Goal: Task Accomplishment & Management: Use online tool/utility

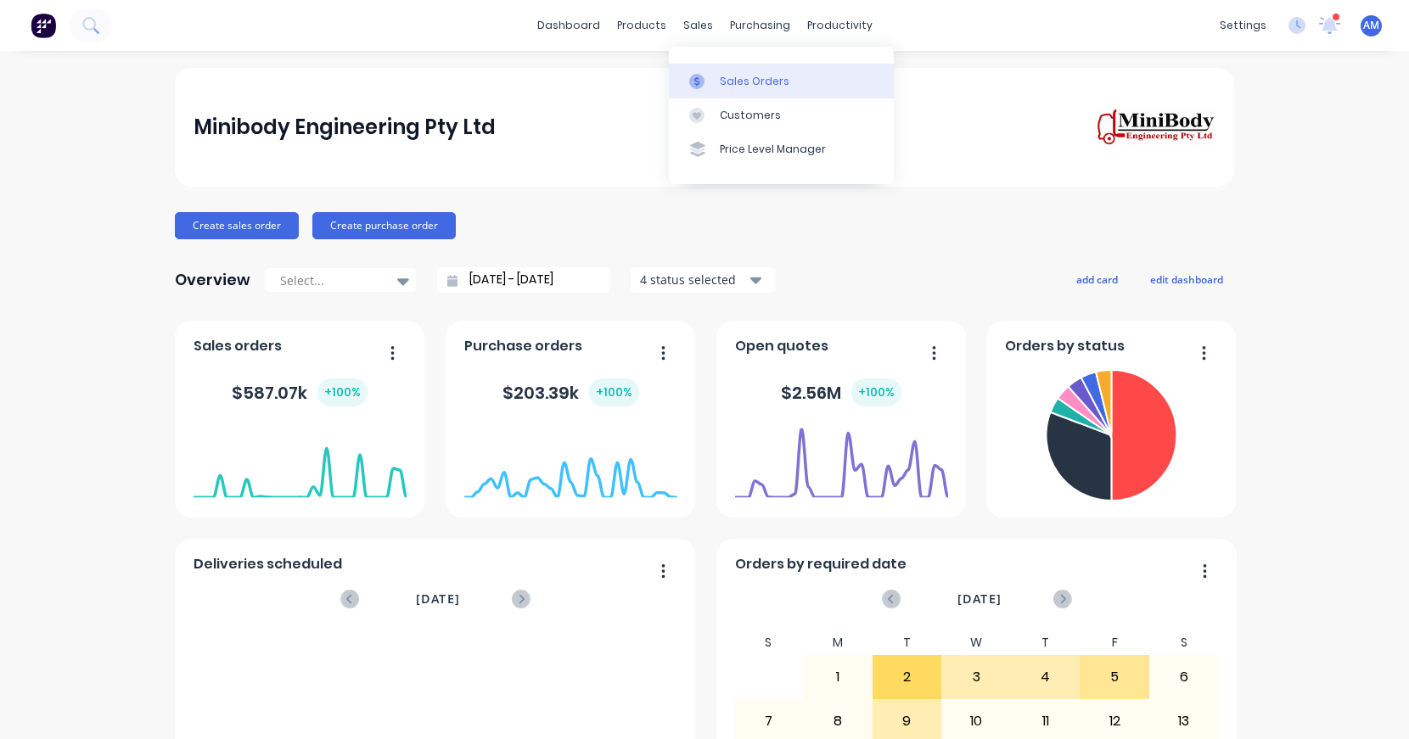
click at [737, 71] on link "Sales Orders" at bounding box center [781, 81] width 225 height 34
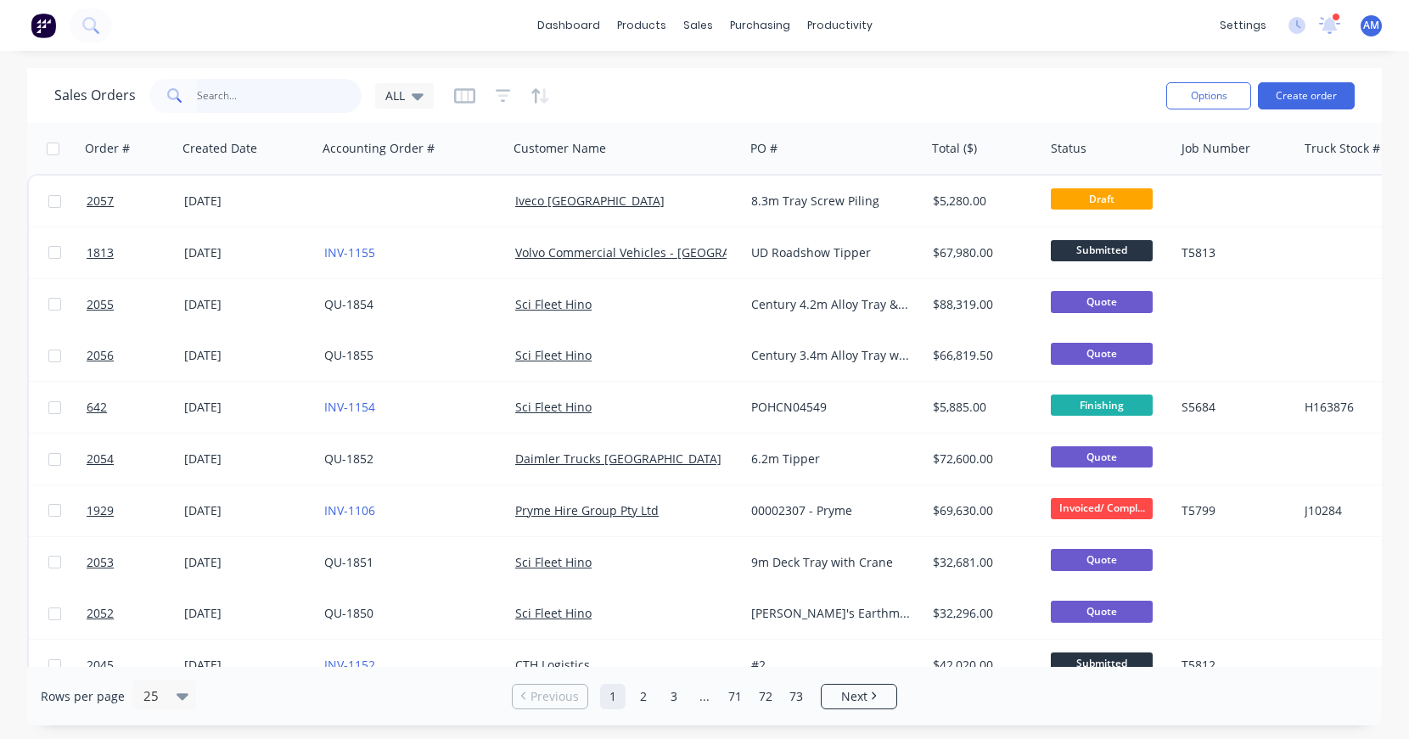
click at [222, 108] on input "text" at bounding box center [279, 96] width 165 height 34
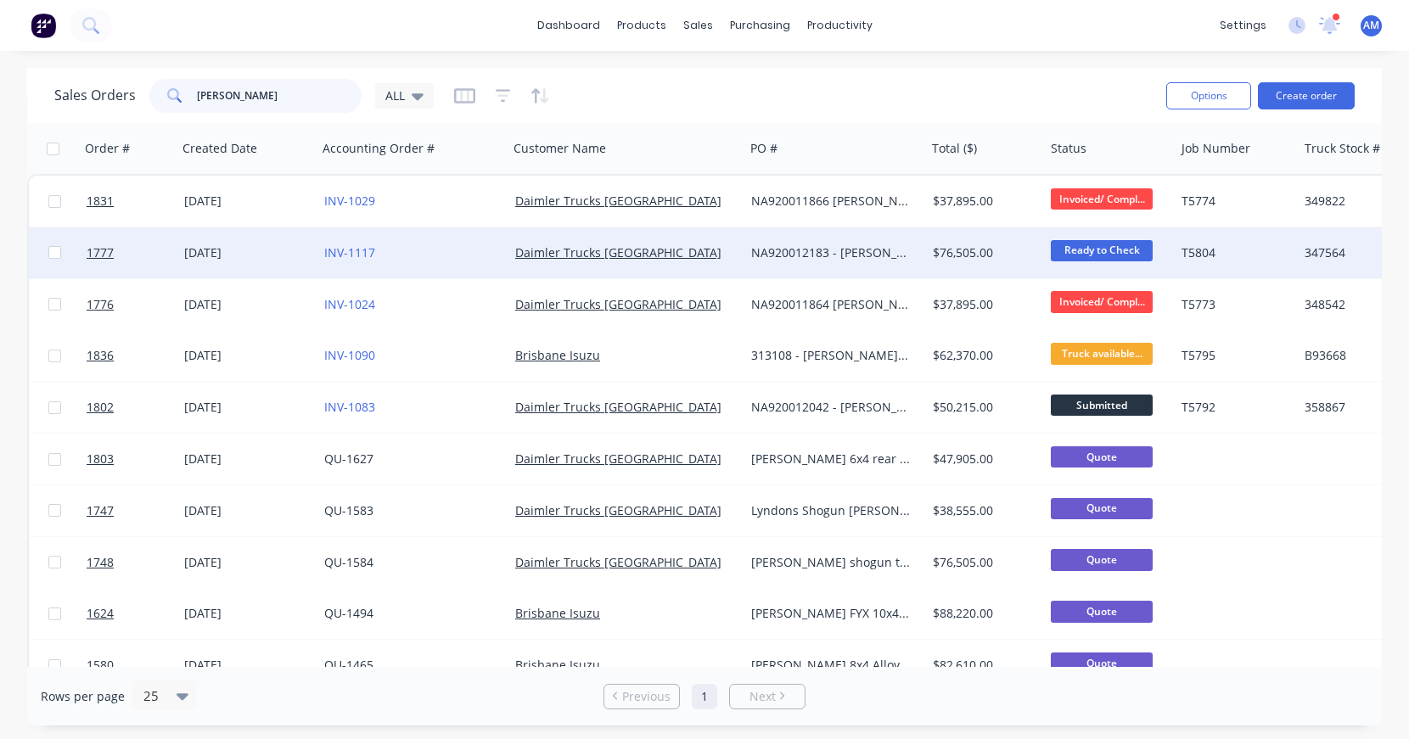
type input "[PERSON_NAME]"
click at [234, 254] on div "[DATE]" at bounding box center [247, 252] width 126 height 17
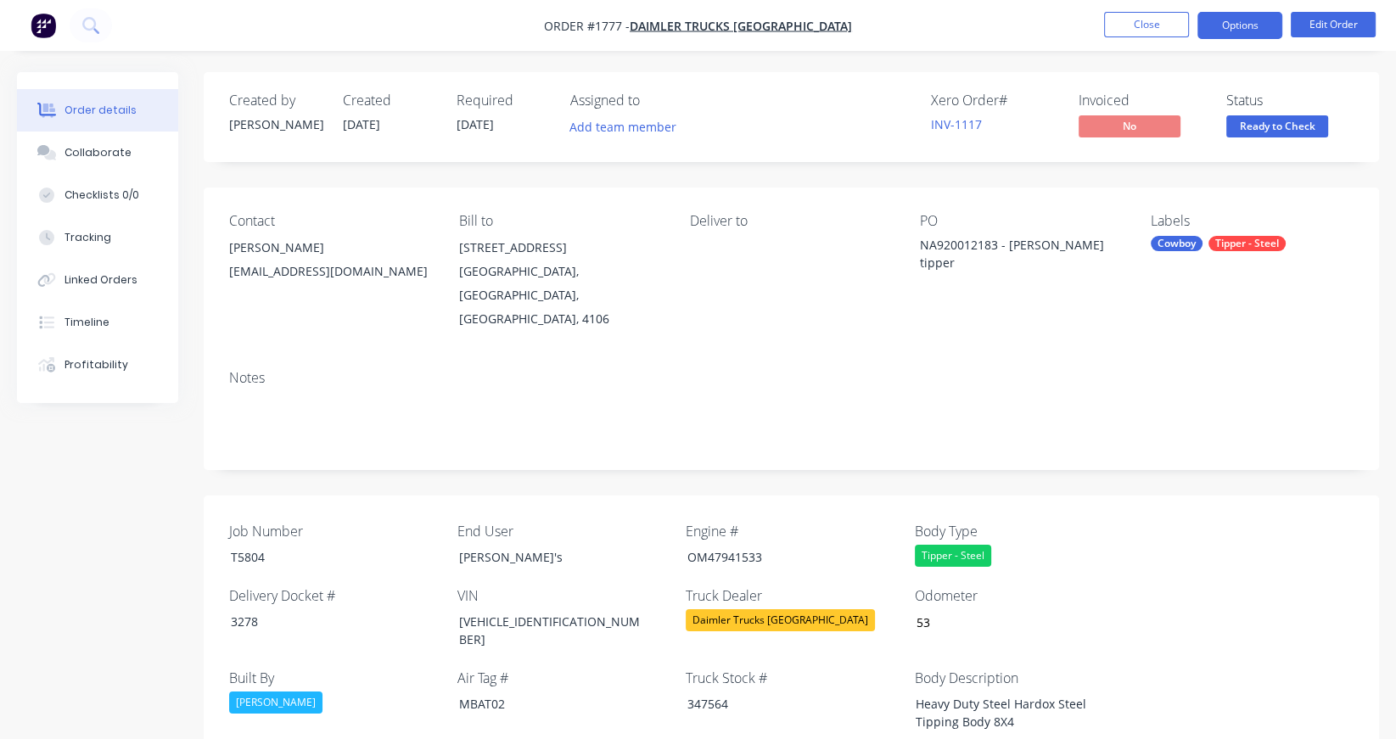
click at [1263, 25] on button "Options" at bounding box center [1239, 25] width 85 height 27
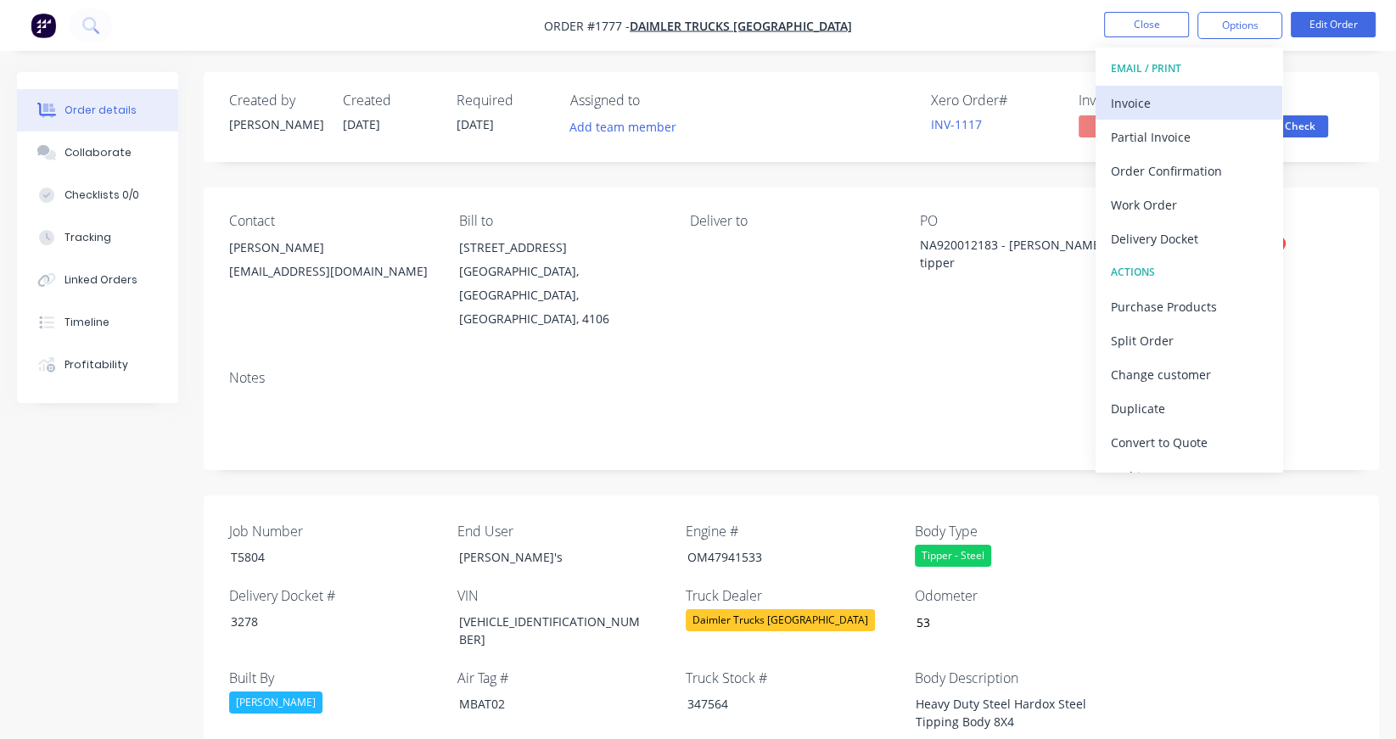
click at [1142, 93] on div "Invoice" at bounding box center [1189, 103] width 156 height 25
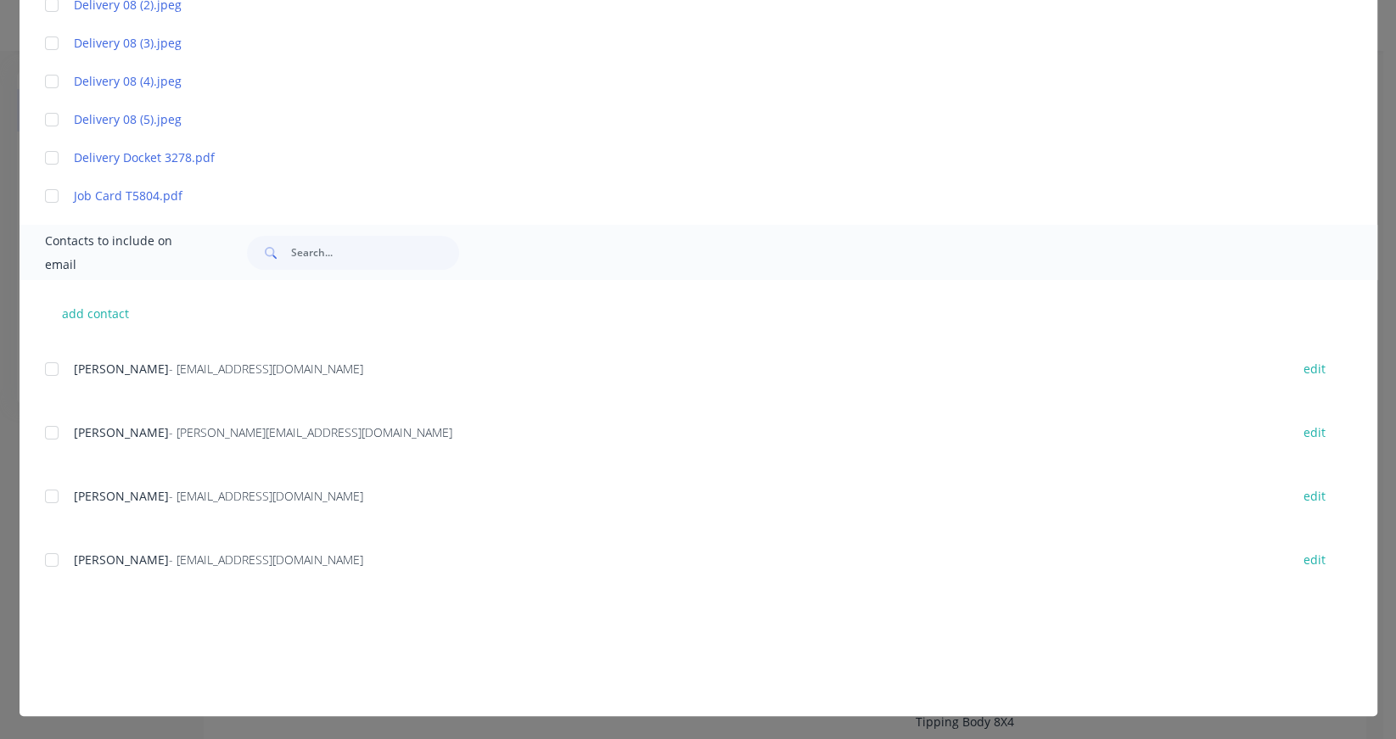
scroll to position [394, 0]
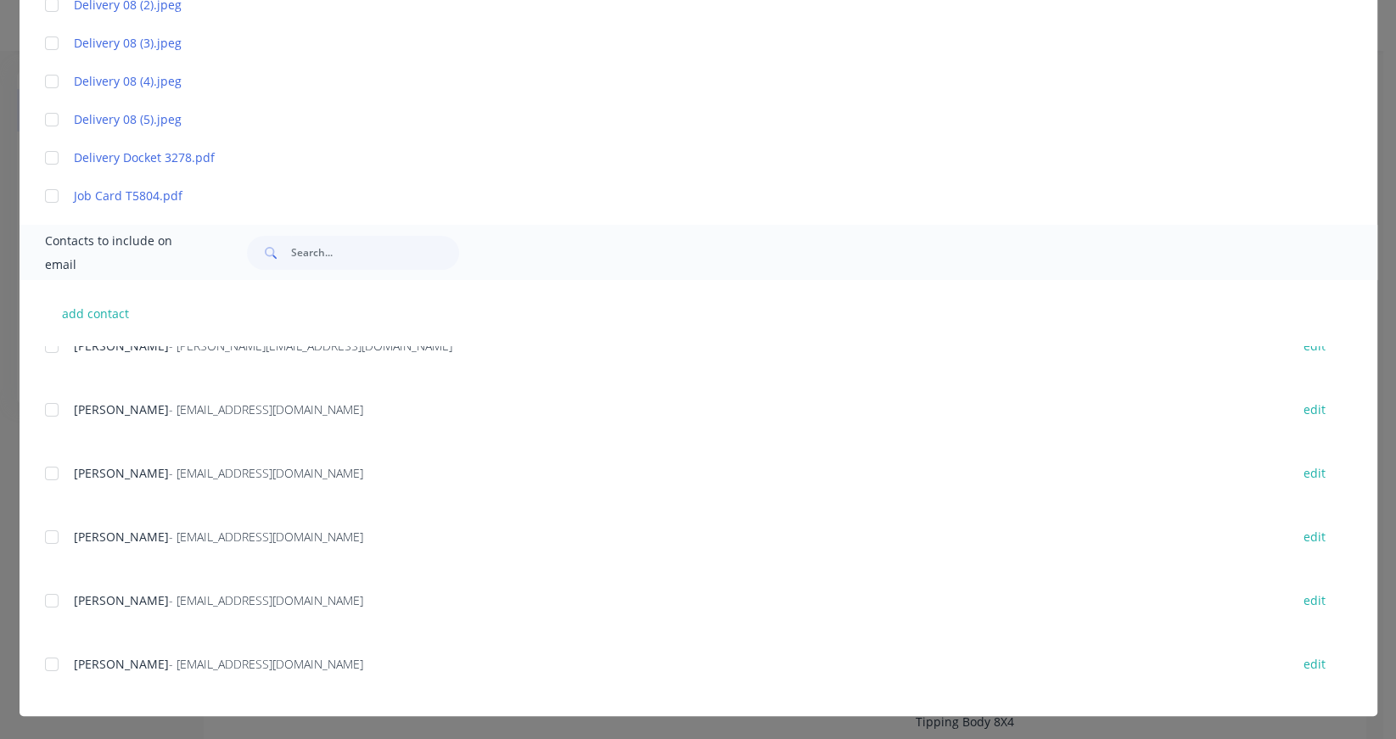
click at [54, 603] on div at bounding box center [52, 601] width 34 height 34
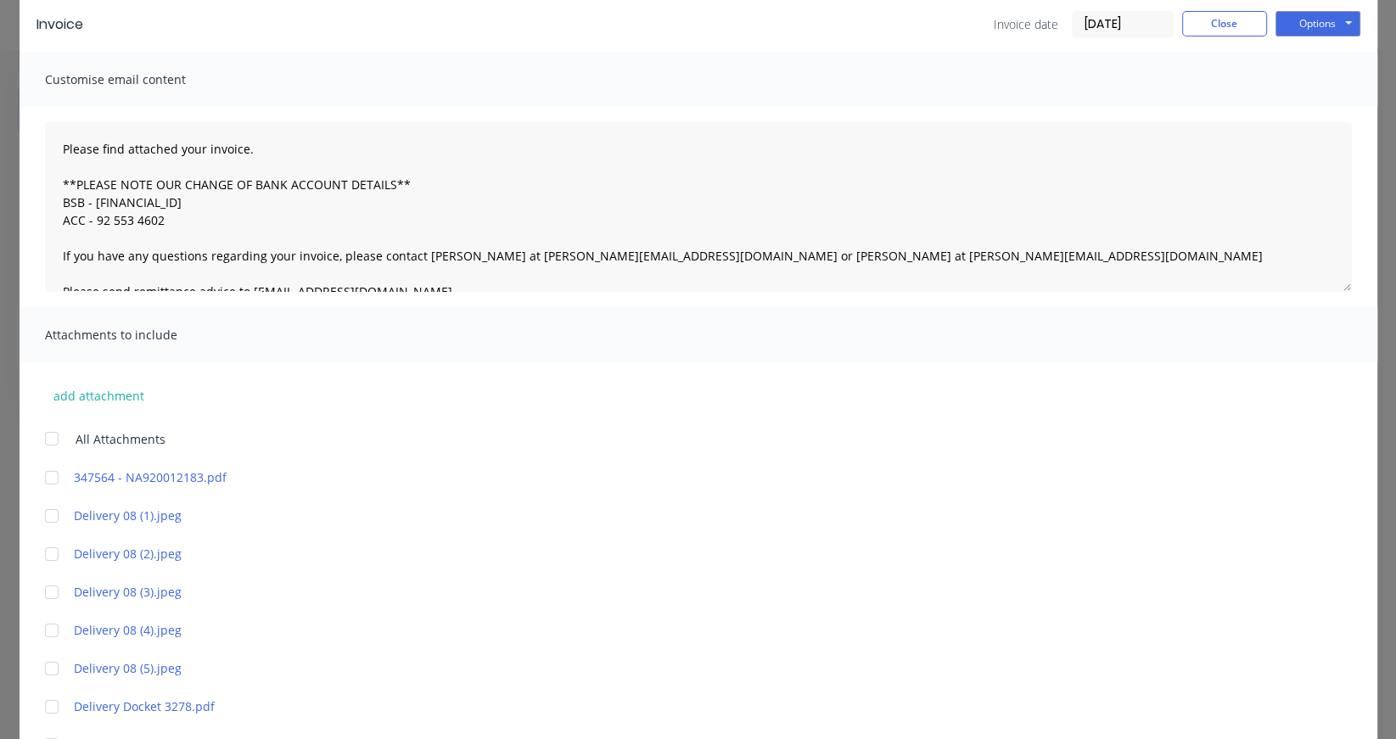
scroll to position [26, 0]
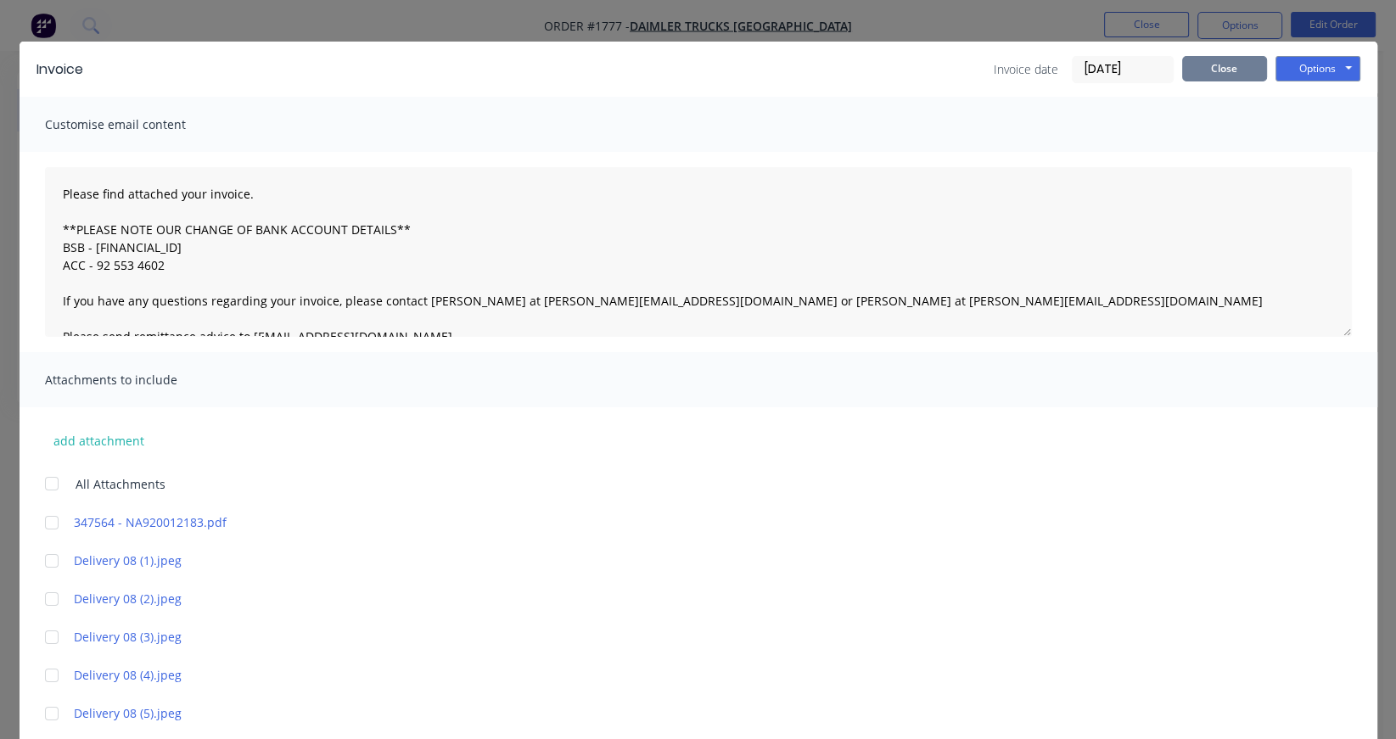
click at [1228, 67] on button "Close" at bounding box center [1224, 68] width 85 height 25
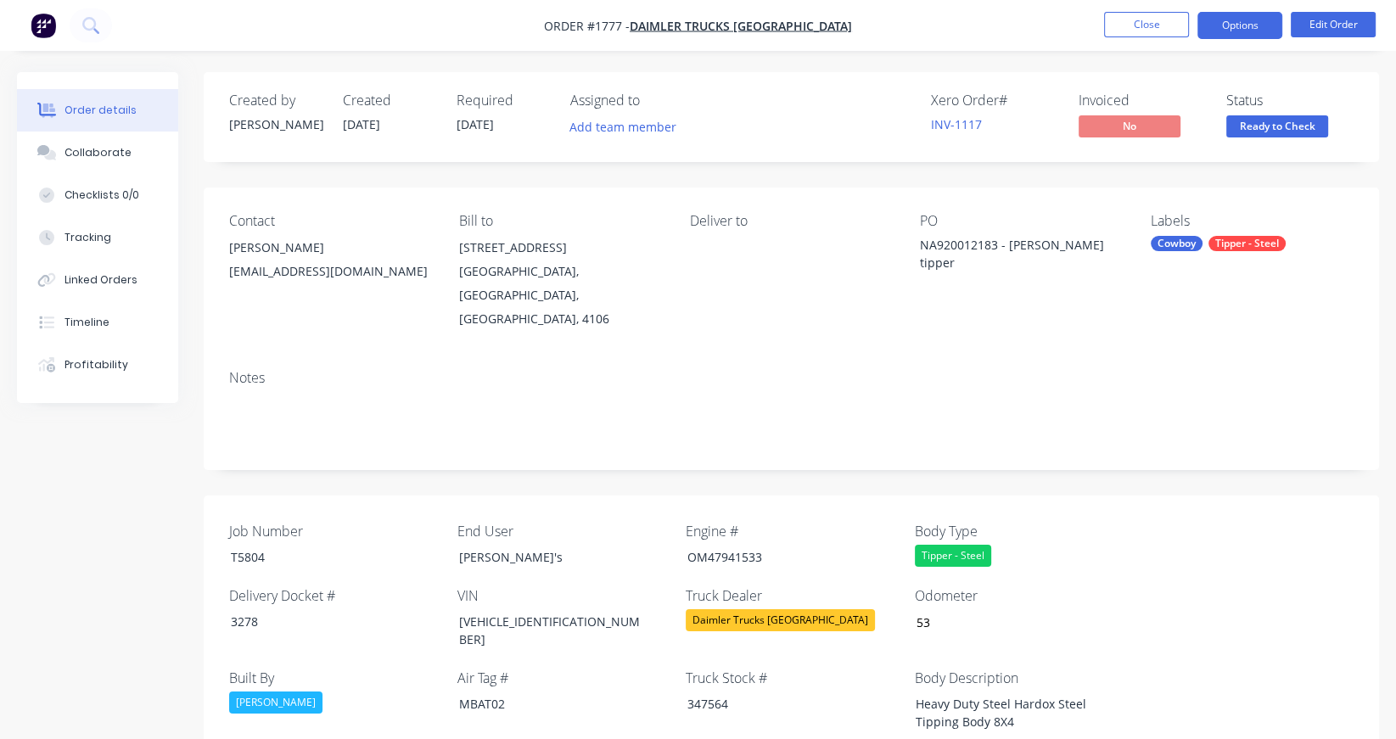
click at [1266, 21] on button "Options" at bounding box center [1239, 25] width 85 height 27
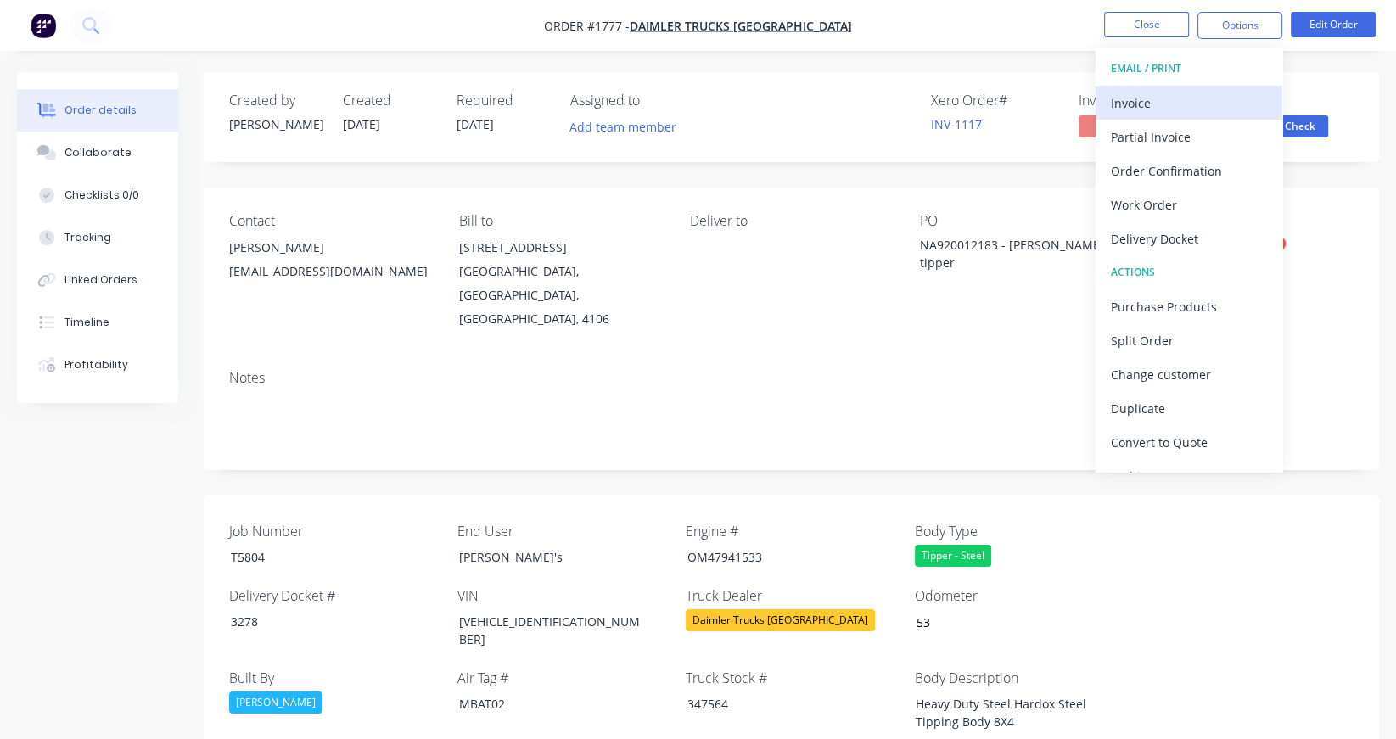
click at [1169, 97] on div "Invoice" at bounding box center [1189, 103] width 156 height 25
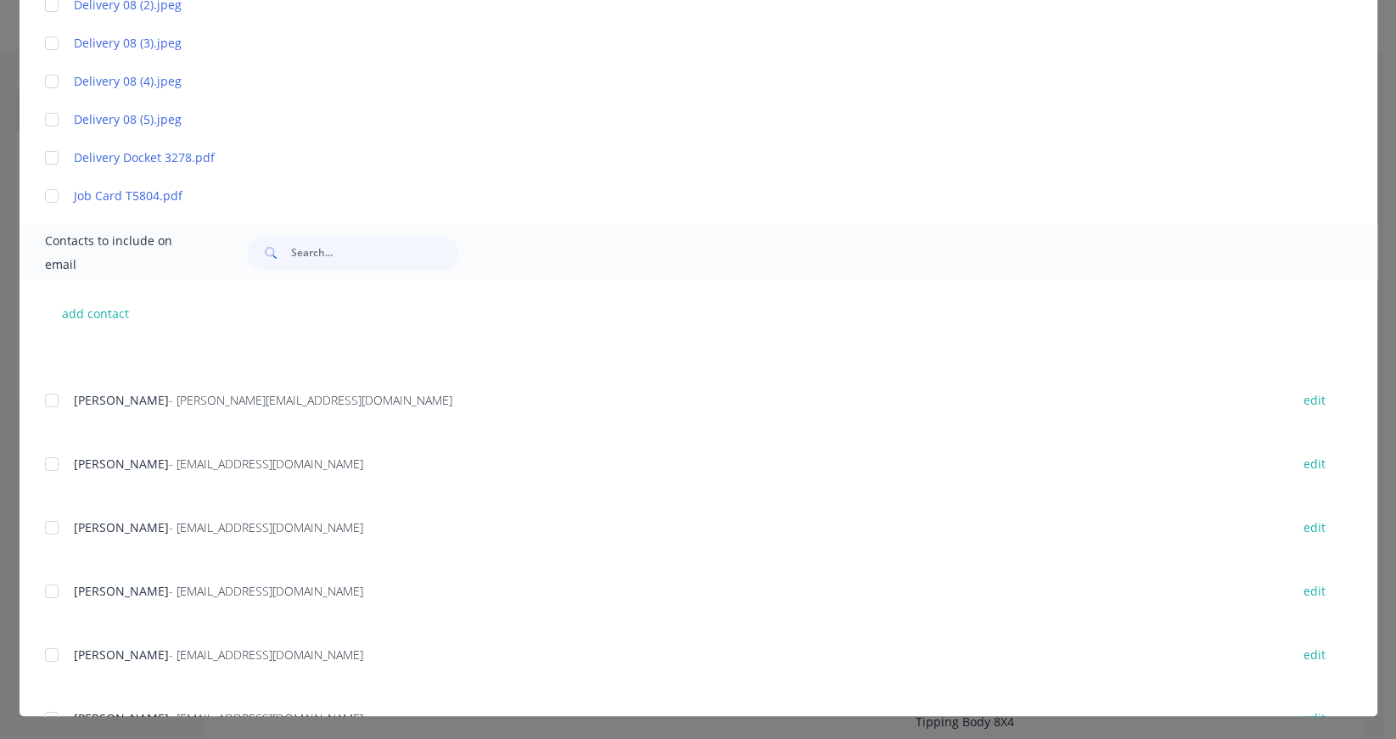
scroll to position [394, 0]
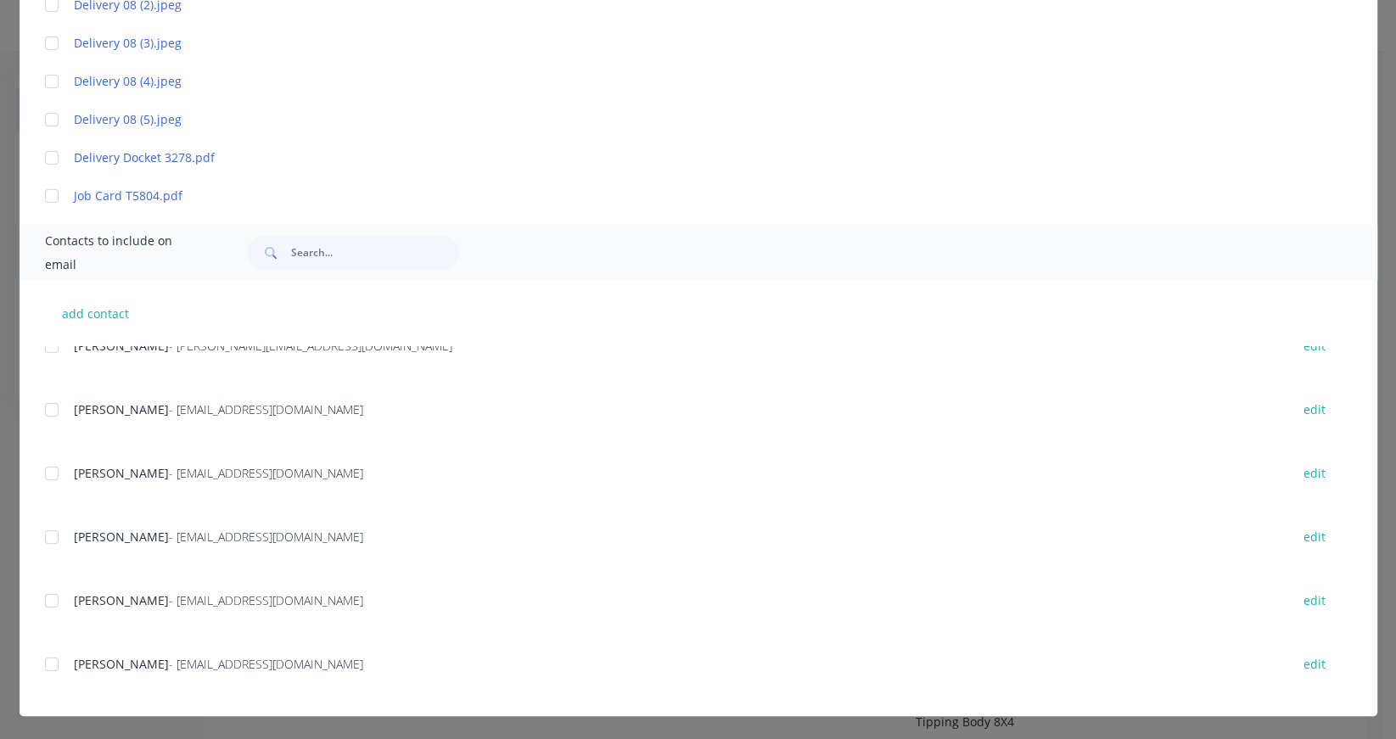
click at [50, 667] on div at bounding box center [52, 664] width 34 height 34
click at [49, 601] on div at bounding box center [52, 601] width 34 height 34
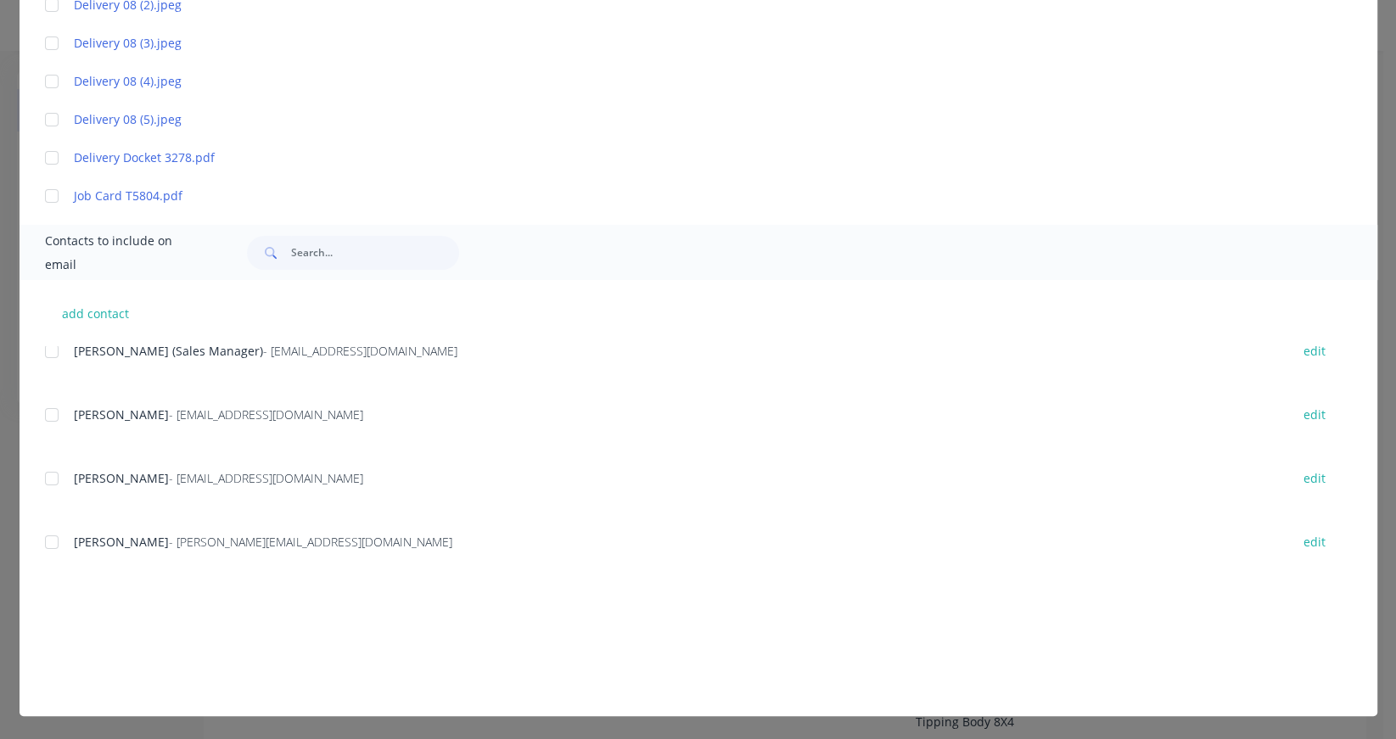
scroll to position [0, 0]
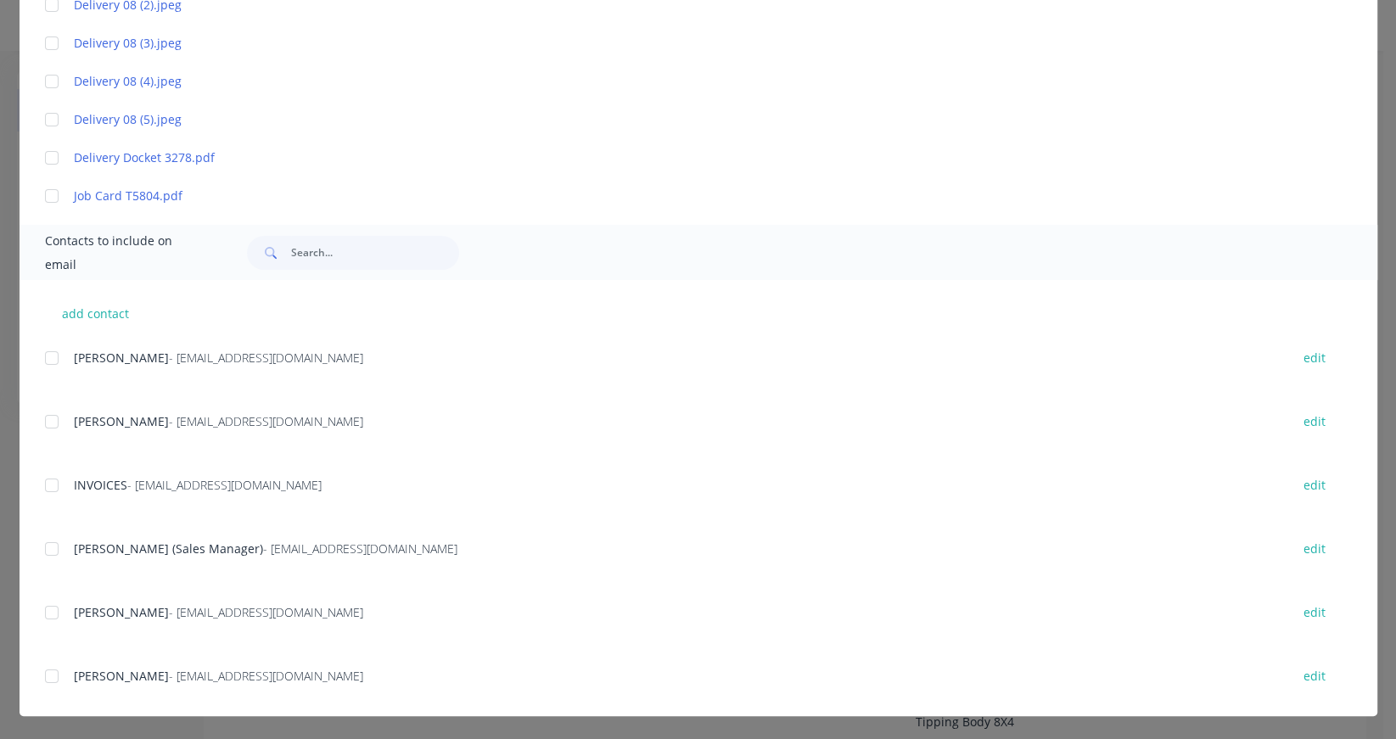
drag, startPoint x: 48, startPoint y: 153, endPoint x: 57, endPoint y: 154, distance: 9.4
click at [48, 153] on div at bounding box center [52, 158] width 34 height 34
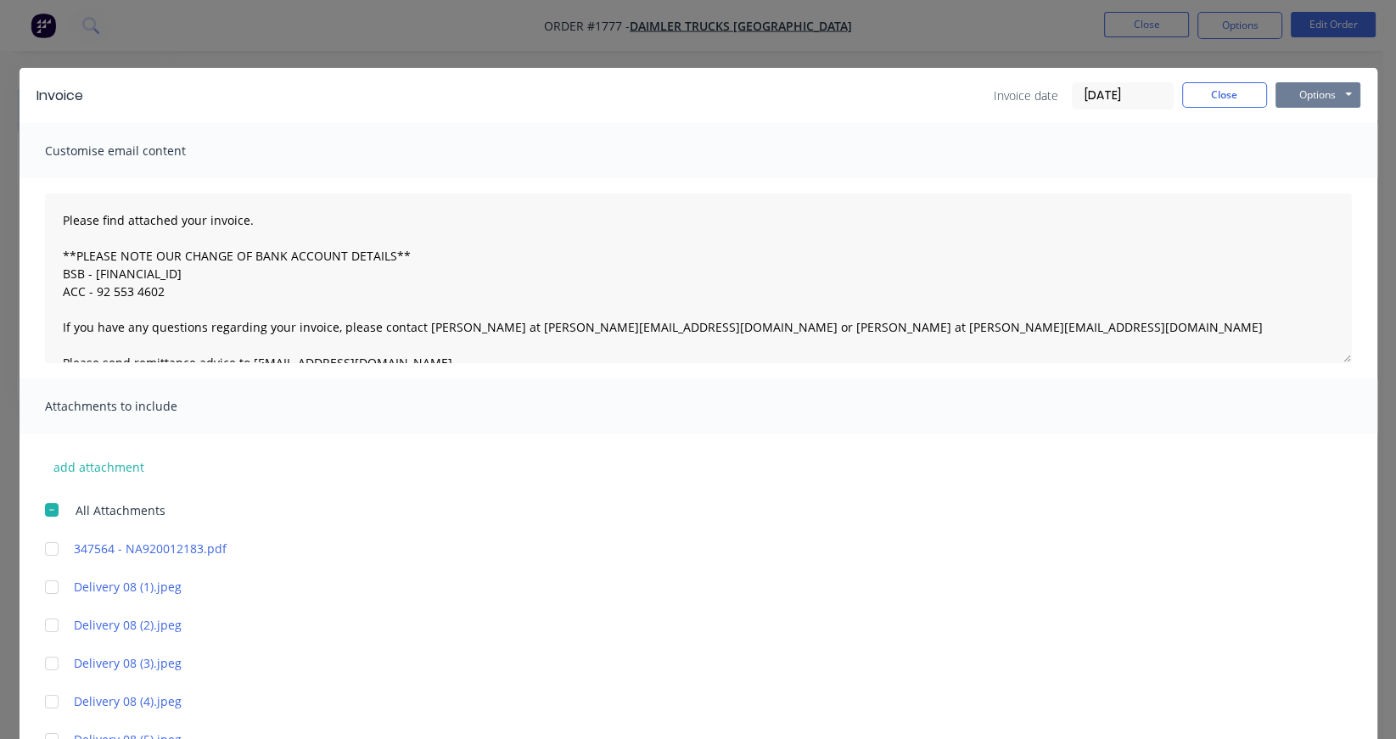
click at [1292, 91] on button "Options" at bounding box center [1317, 94] width 85 height 25
click at [1307, 180] on button "Email" at bounding box center [1329, 181] width 109 height 28
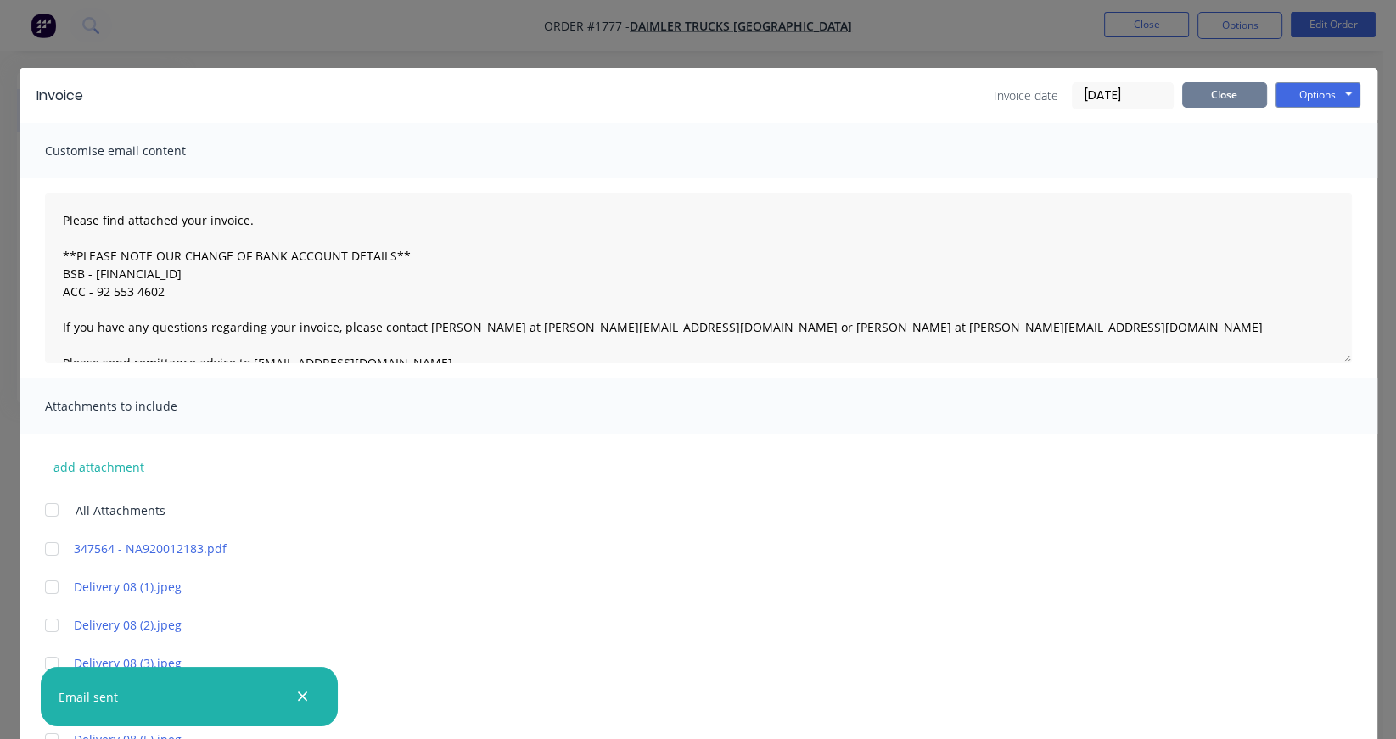
click at [1223, 94] on button "Close" at bounding box center [1224, 94] width 85 height 25
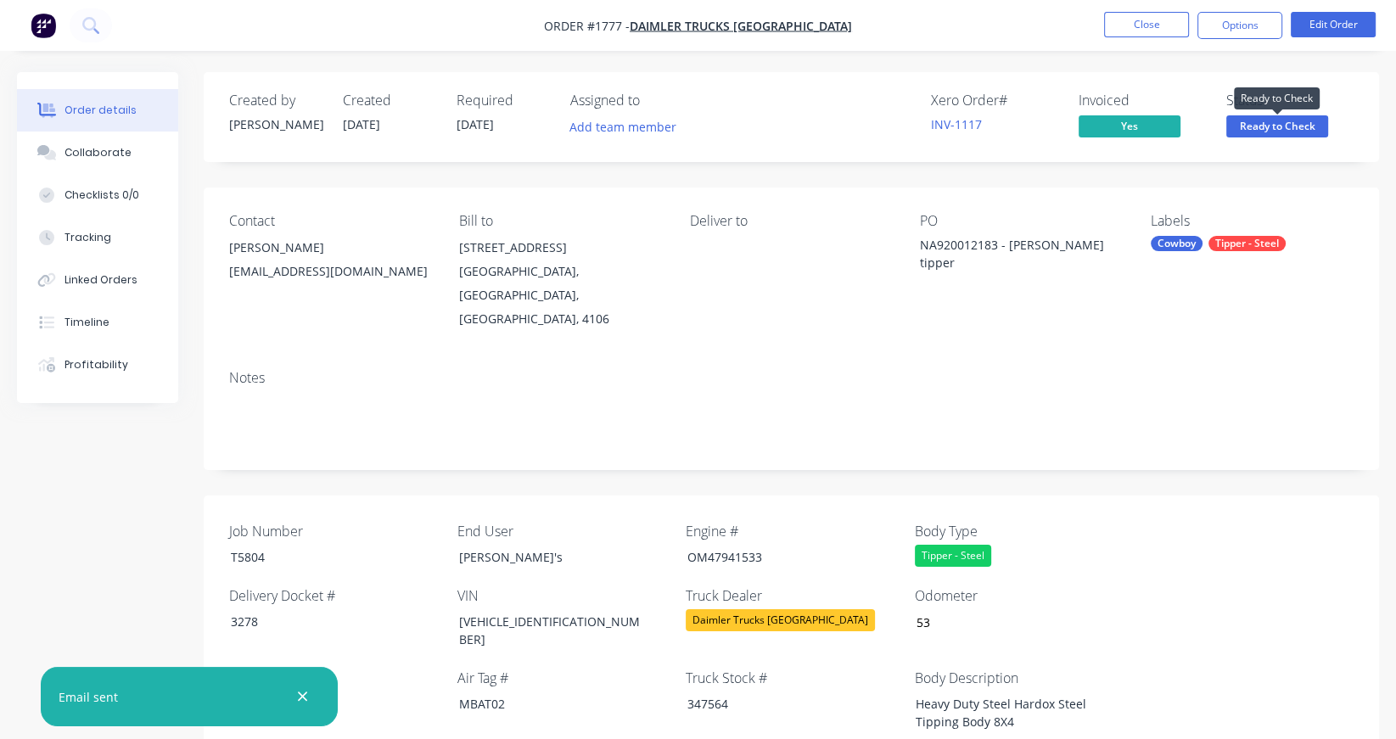
click at [1300, 135] on span "Ready to Check" at bounding box center [1277, 125] width 102 height 21
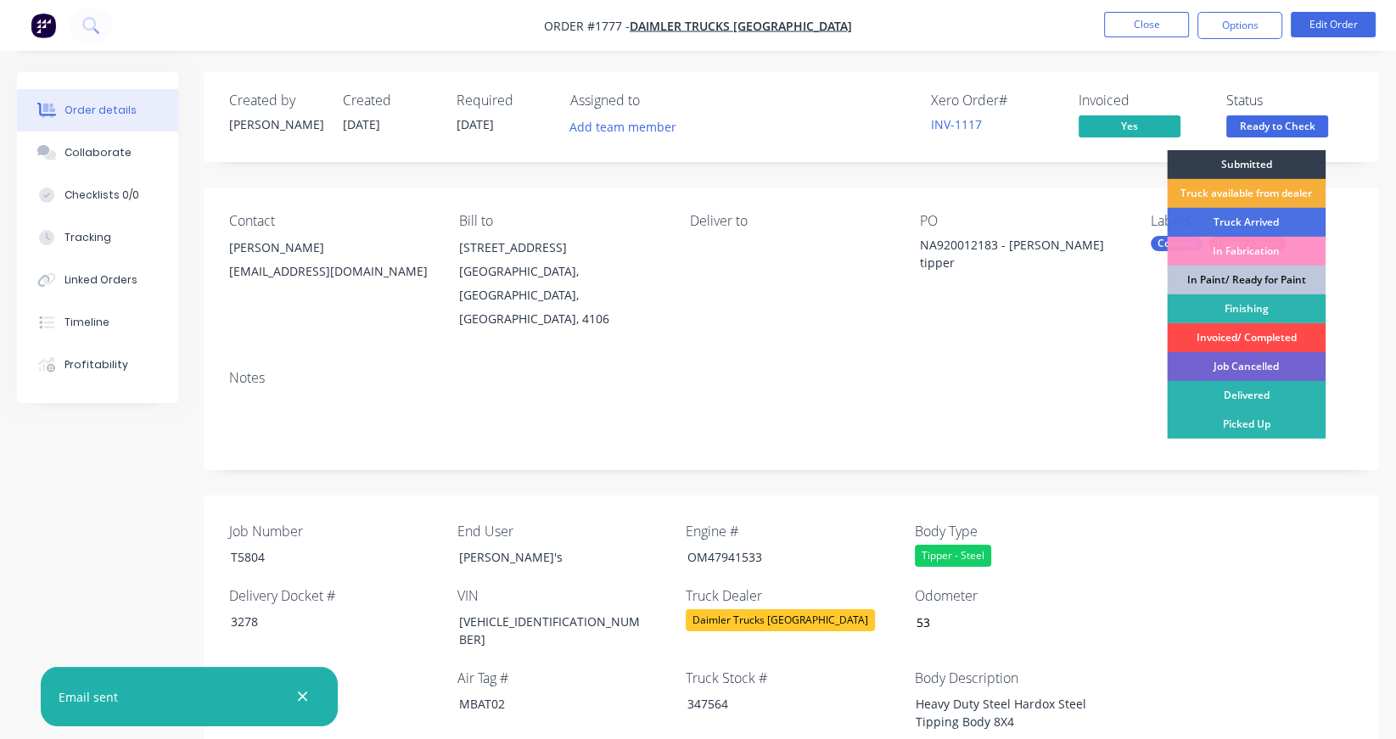
click at [1248, 333] on div "Invoiced/ Completed" at bounding box center [1246, 337] width 159 height 29
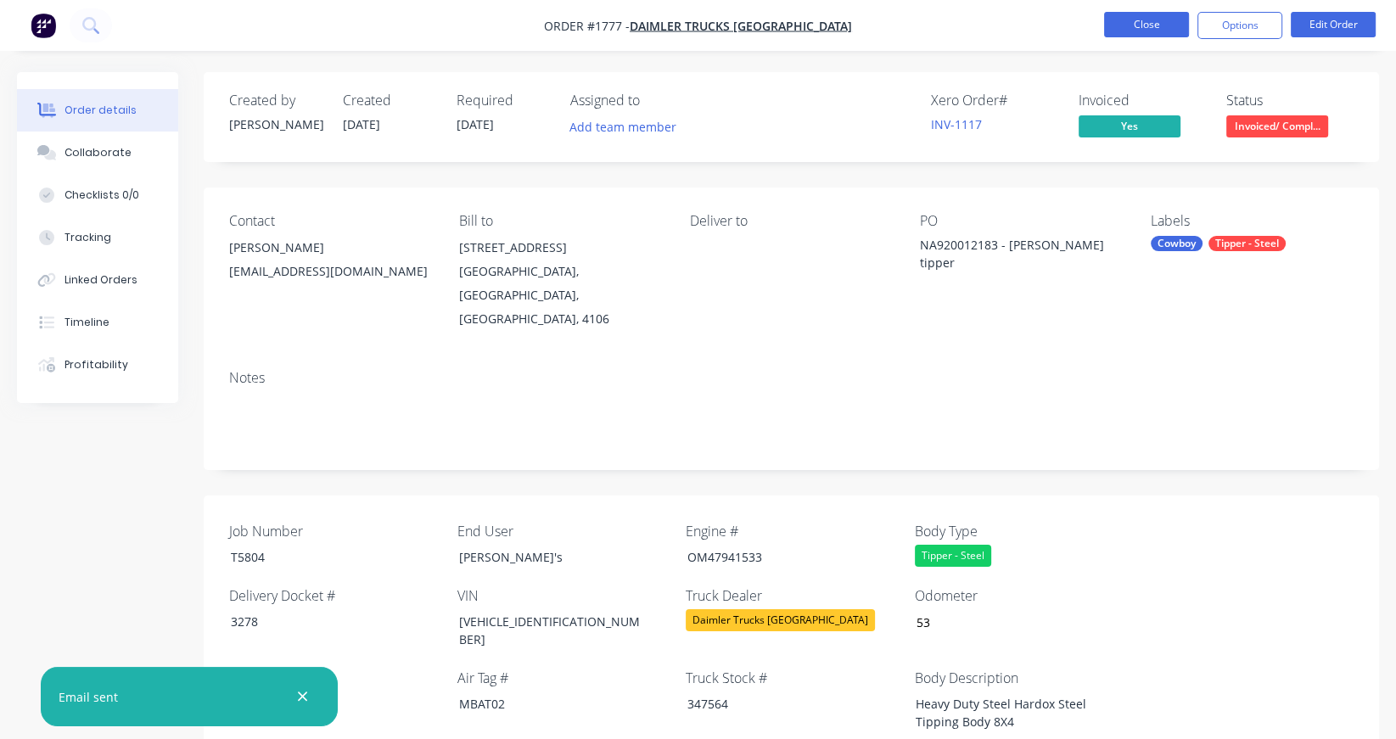
click at [1154, 28] on button "Close" at bounding box center [1146, 24] width 85 height 25
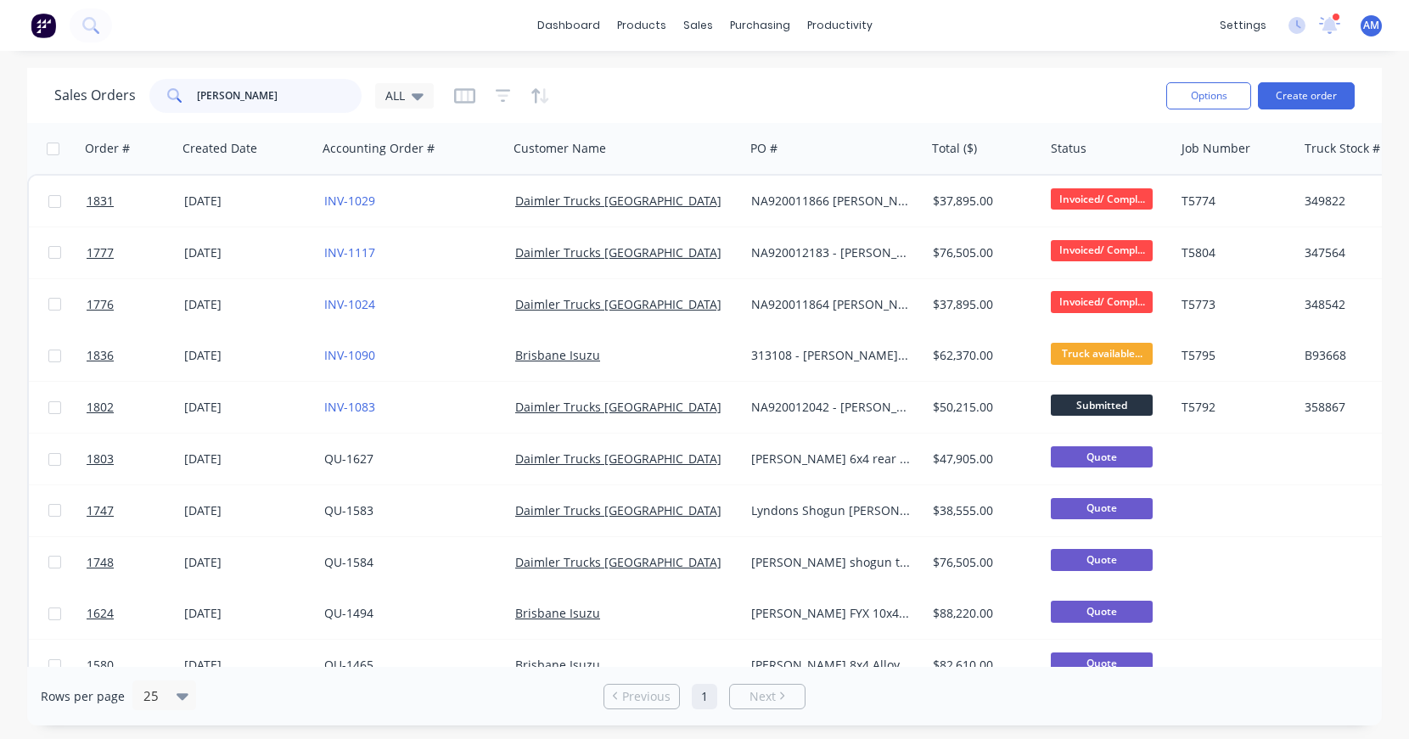
drag, startPoint x: 249, startPoint y: 98, endPoint x: 173, endPoint y: 102, distance: 76.5
click at [173, 102] on div "[PERSON_NAME]" at bounding box center [255, 96] width 212 height 34
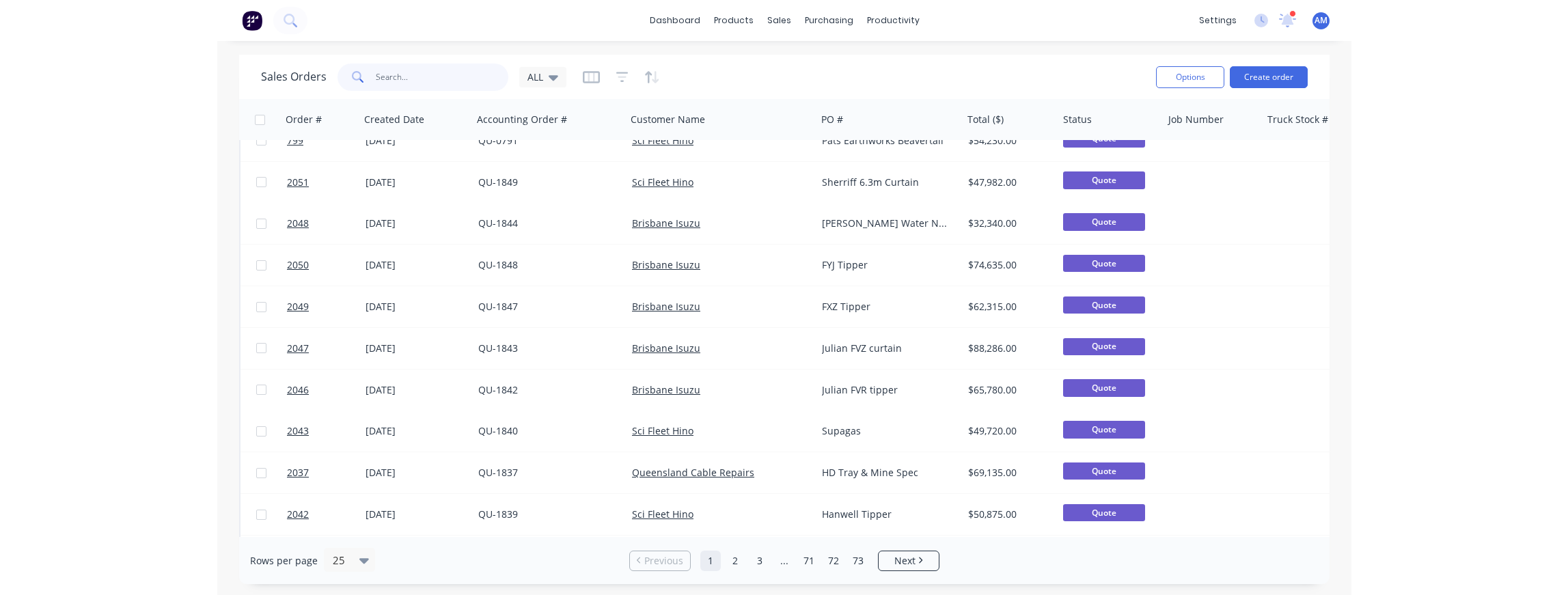
scroll to position [647, 0]
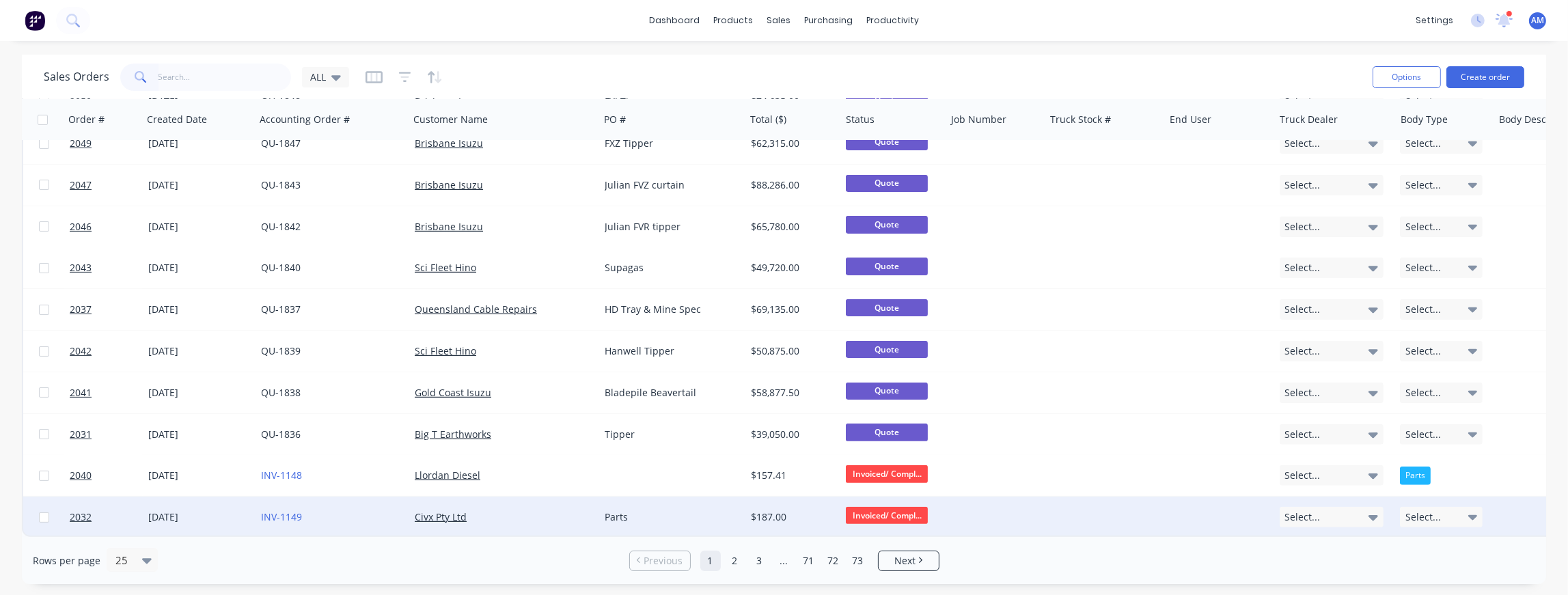
click at [1133, 512] on span "Select..." at bounding box center [1423, 517] width 35 height 14
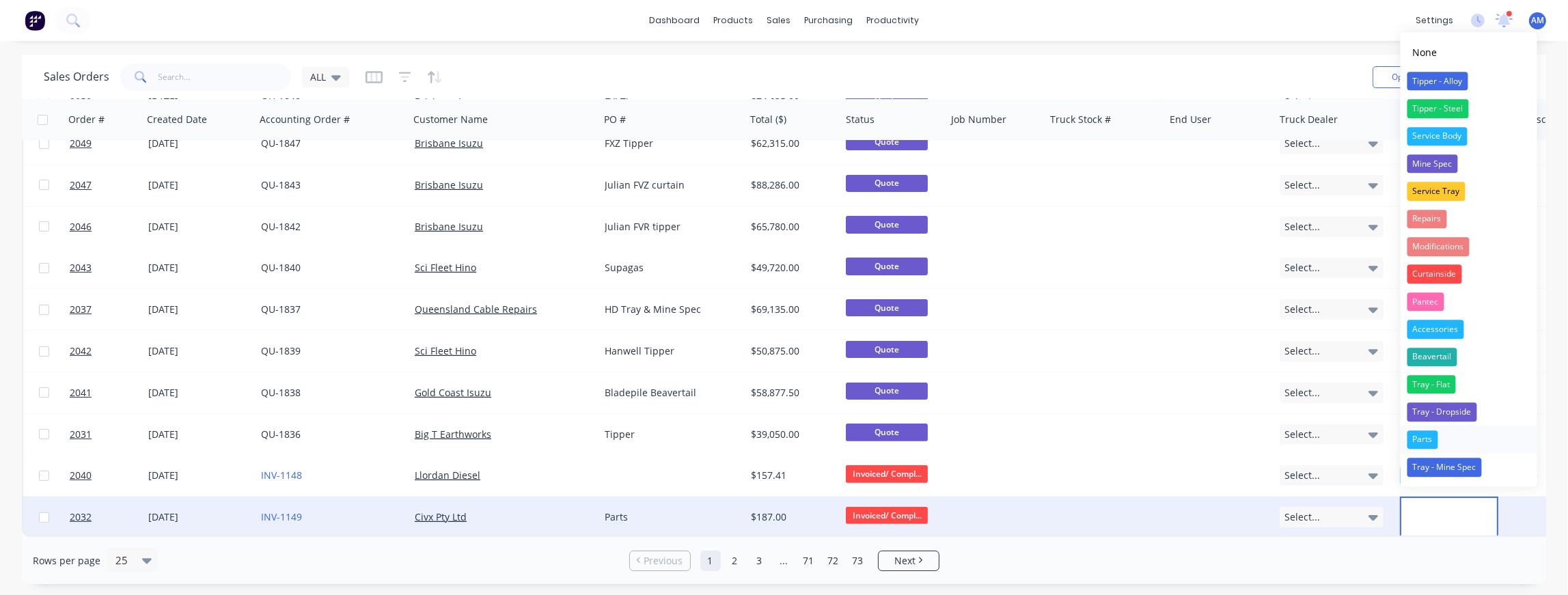
click at [1133, 440] on div "Parts" at bounding box center [1422, 440] width 31 height 19
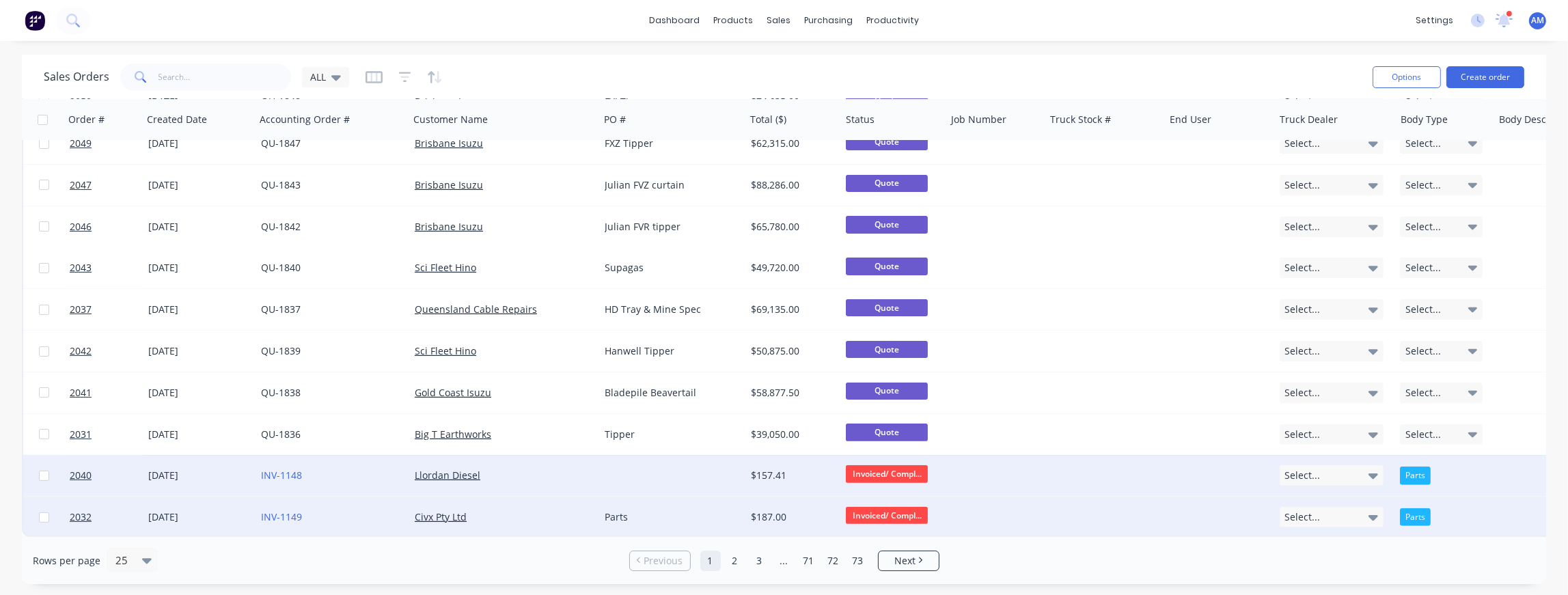
click at [1133, 467] on div "Select..." at bounding box center [1331, 475] width 105 height 20
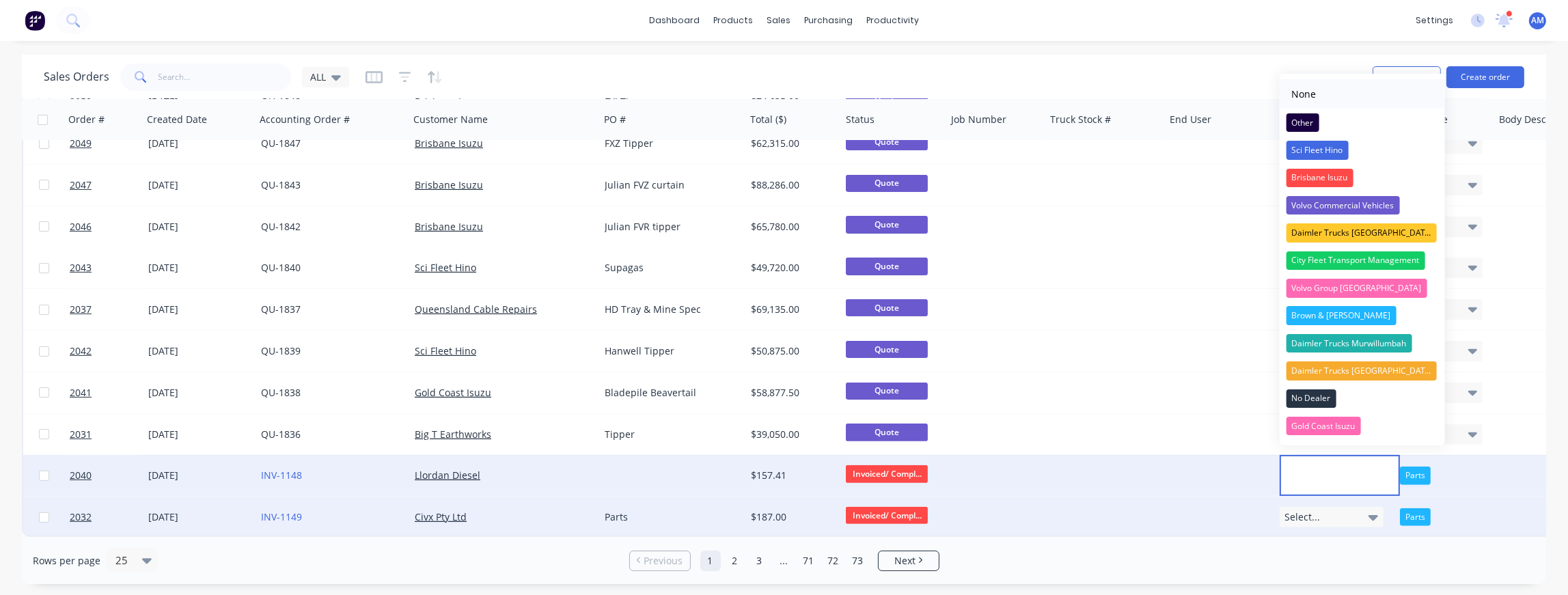
click at [1133, 92] on div "None" at bounding box center [1303, 94] width 35 height 21
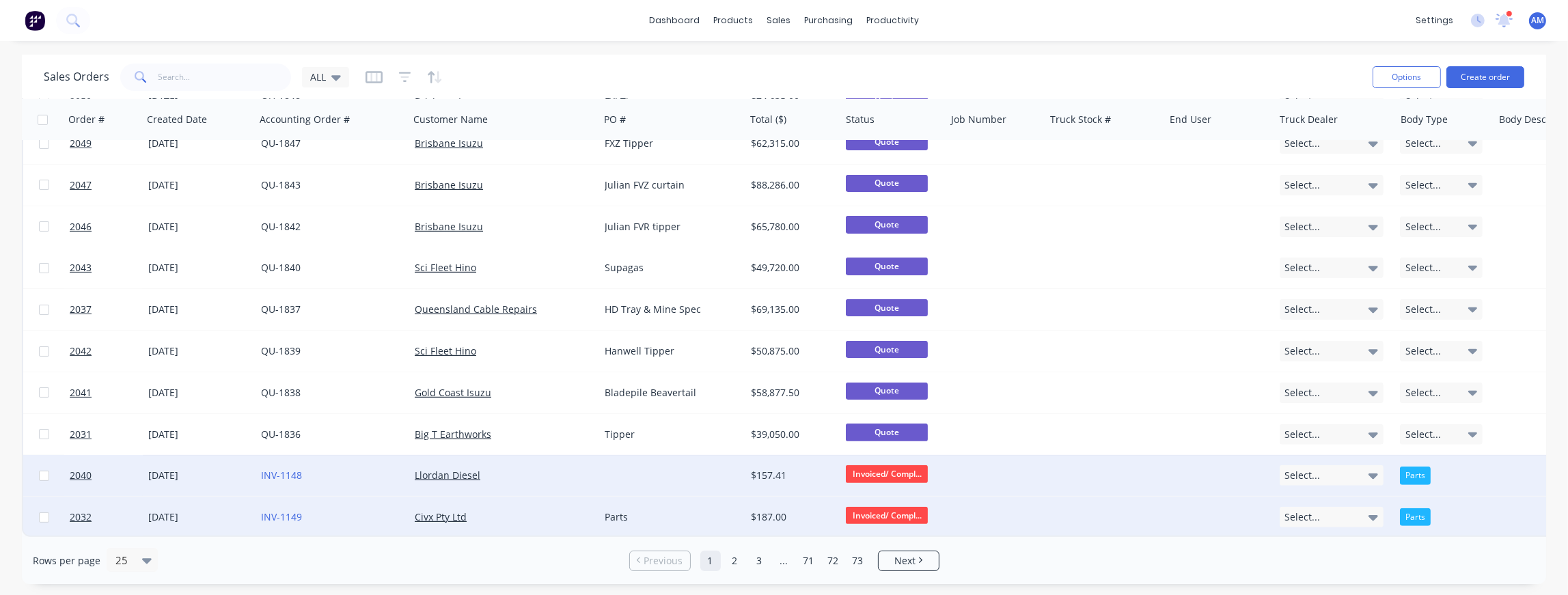
click at [984, 470] on div at bounding box center [994, 475] width 99 height 41
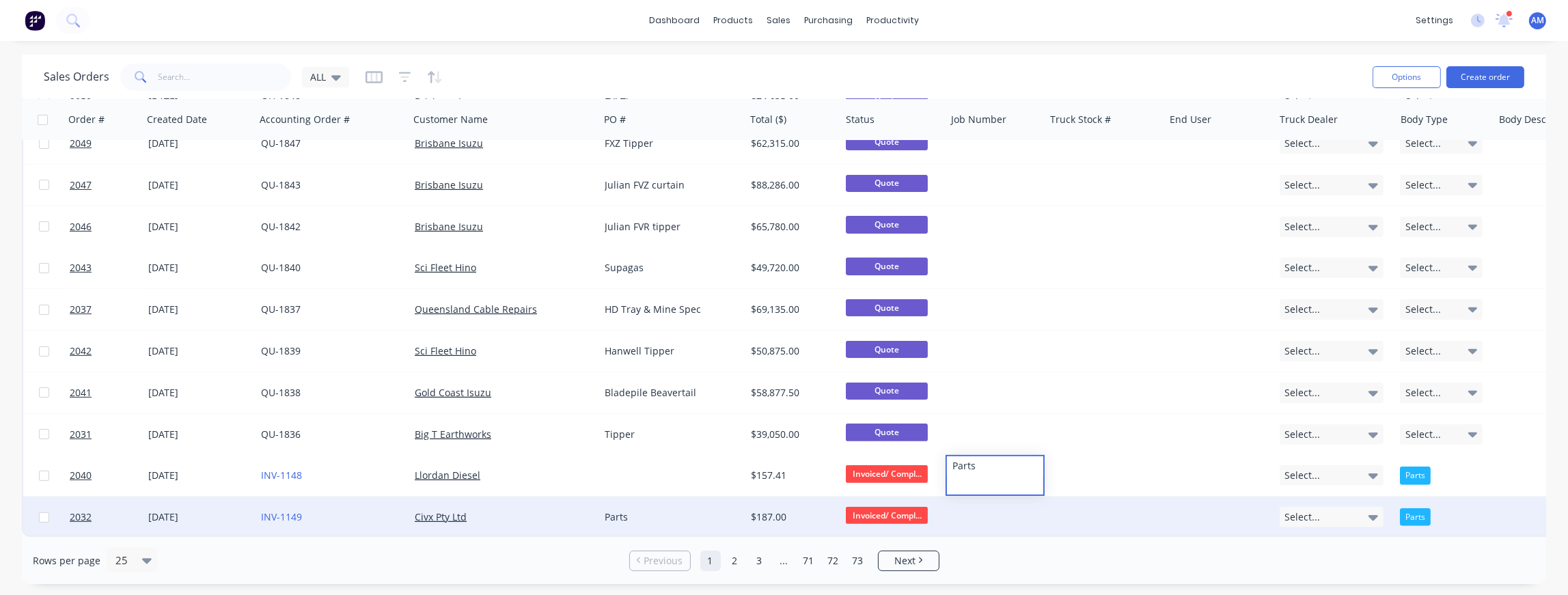
click at [976, 512] on div at bounding box center [994, 517] width 99 height 41
click at [976, 512] on div at bounding box center [994, 517] width 99 height 41
click at [1080, 501] on div at bounding box center [1104, 517] width 120 height 41
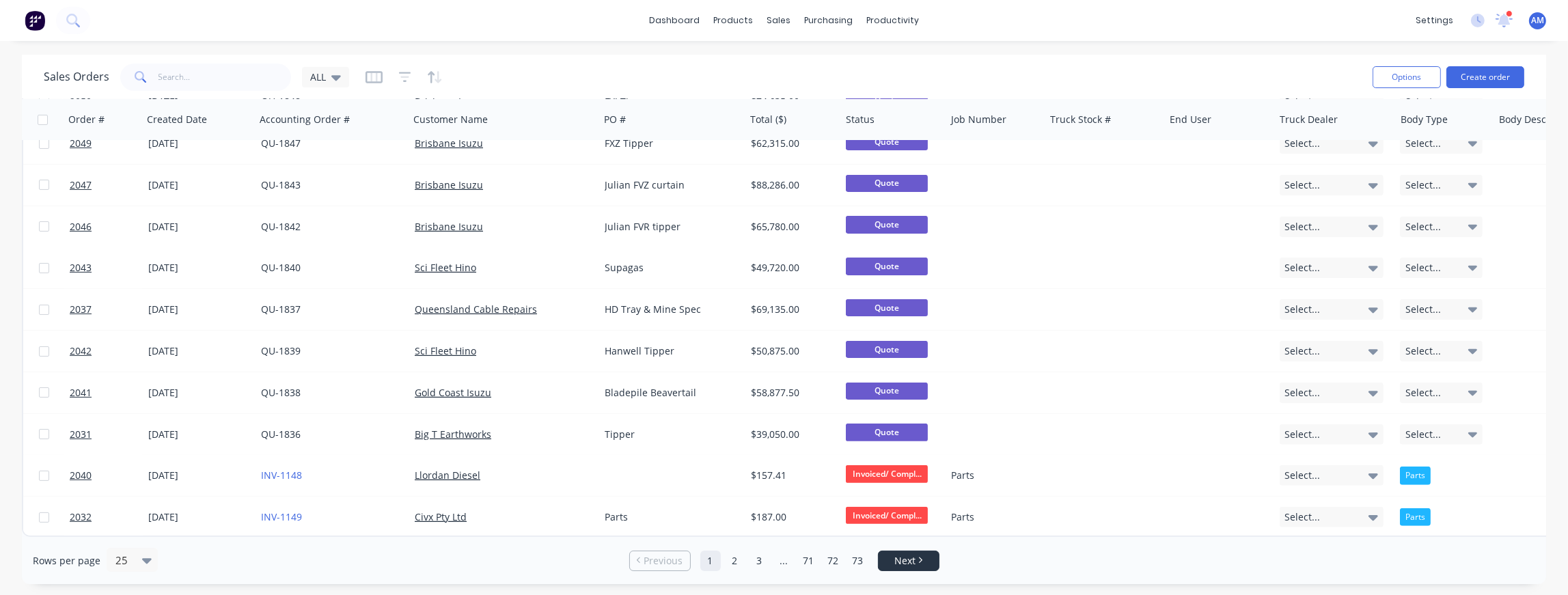
click at [922, 563] on icon "Next page" at bounding box center [920, 560] width 4 height 6
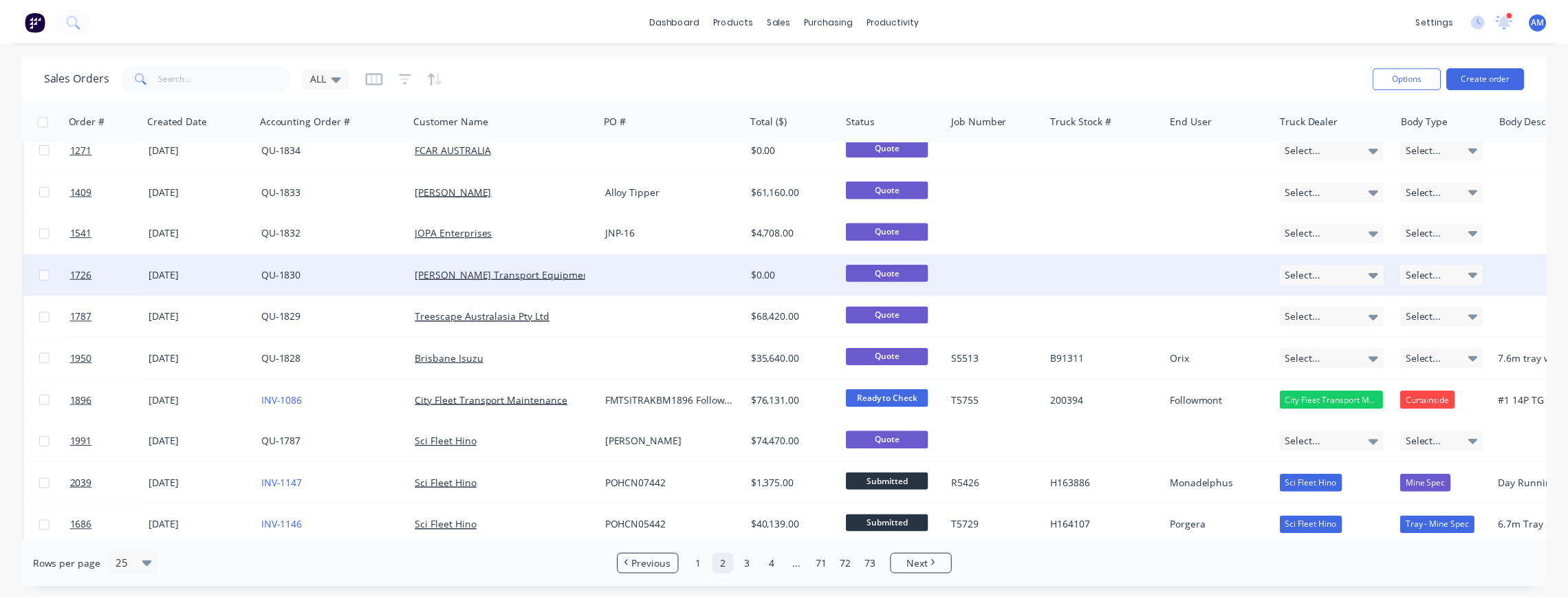
scroll to position [0, 0]
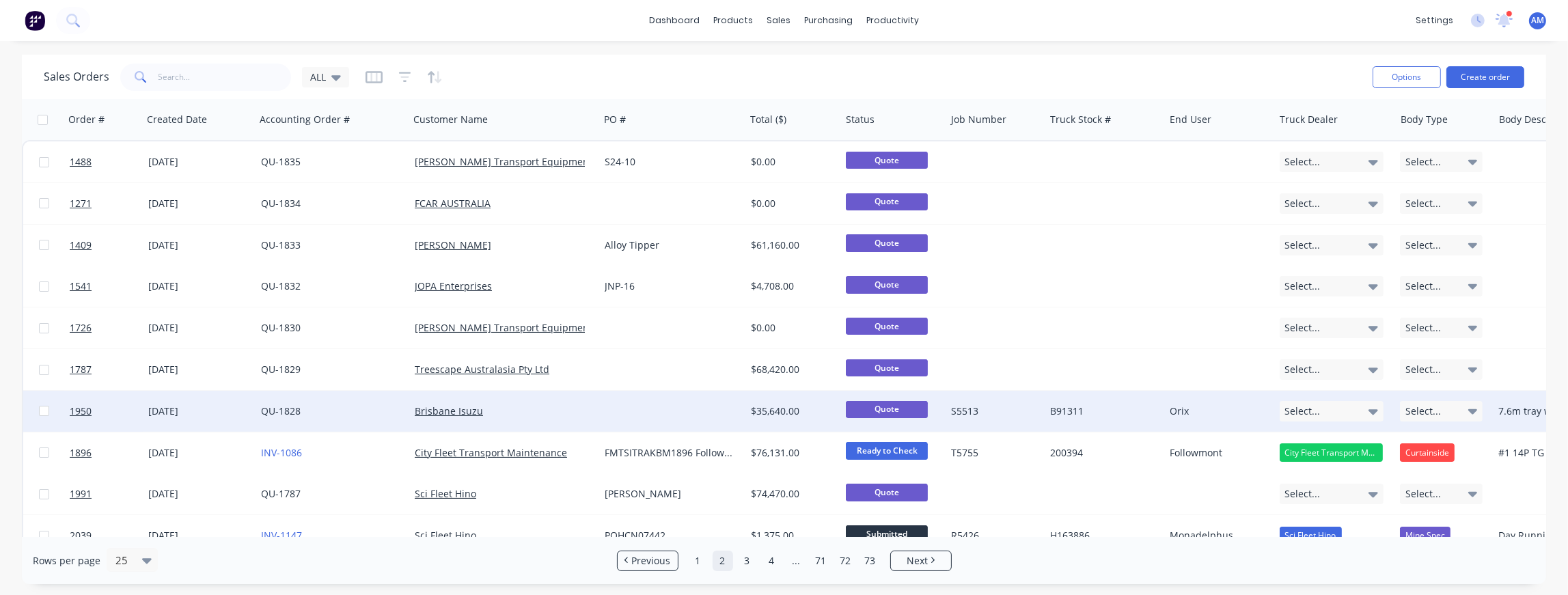
click at [197, 415] on div "[DATE]" at bounding box center [199, 411] width 101 height 14
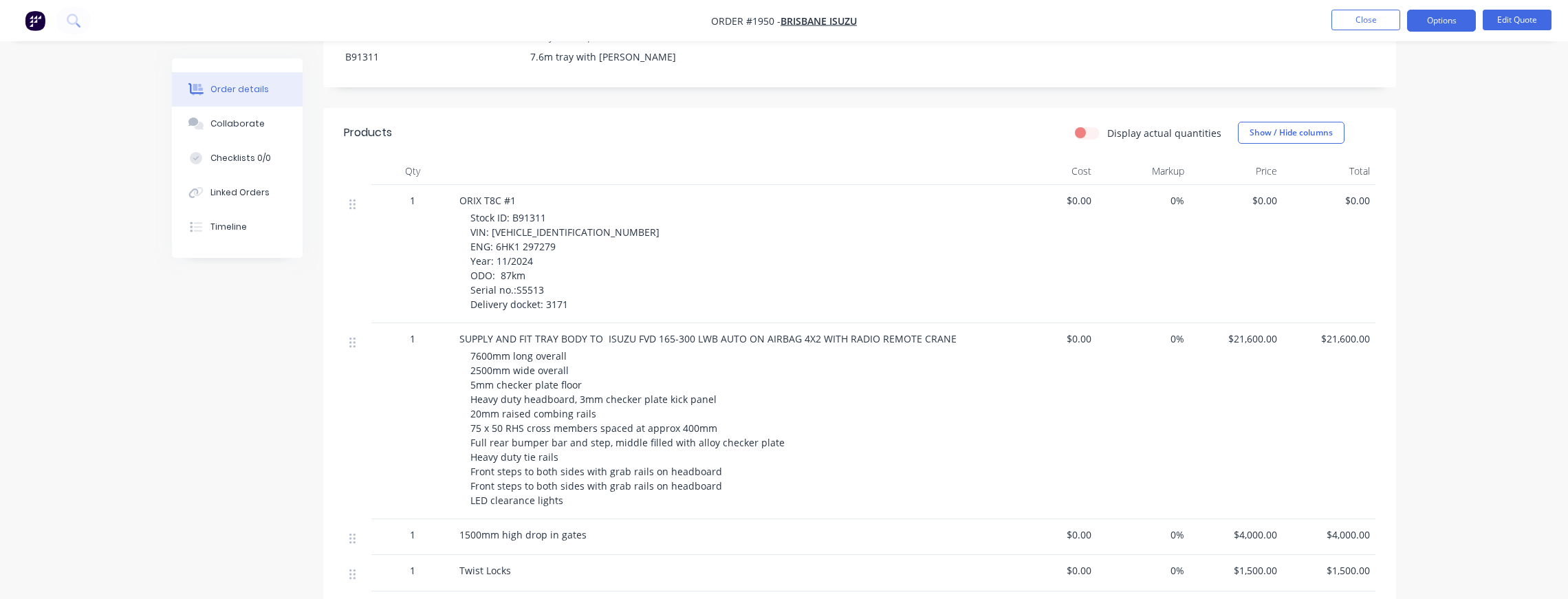
scroll to position [481, 0]
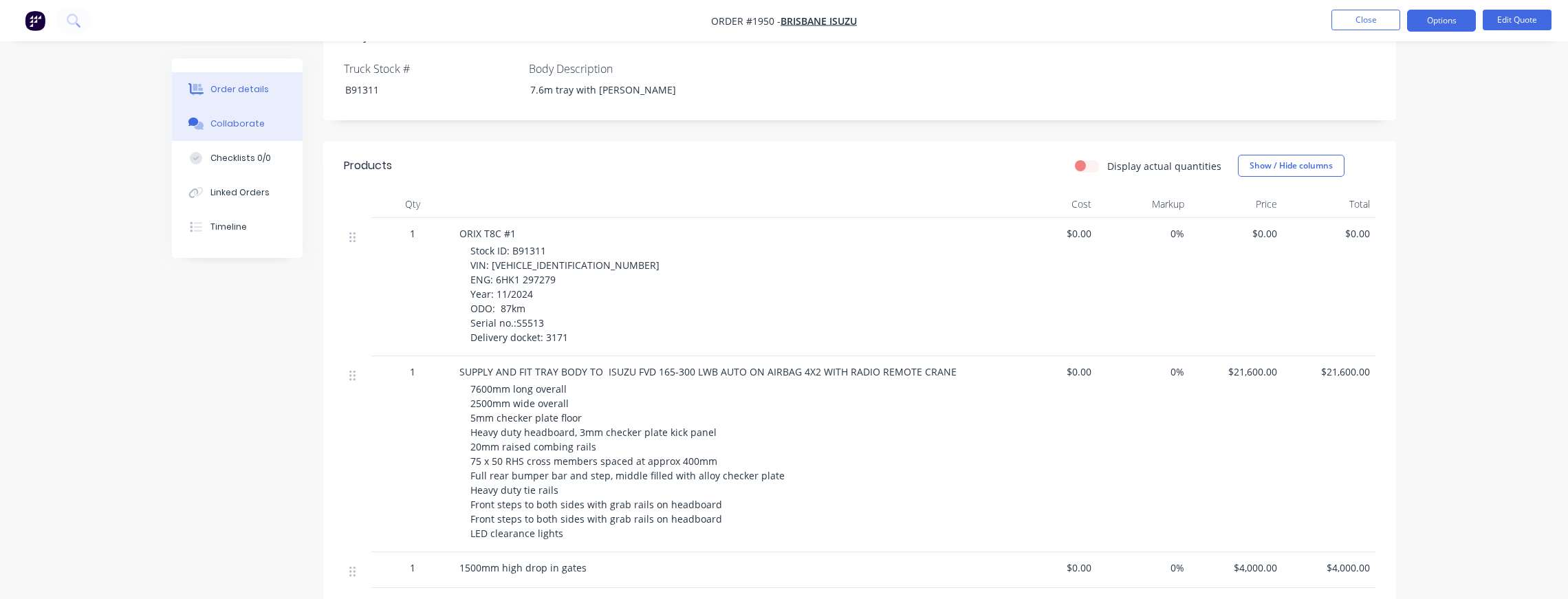
click at [232, 123] on div "Collaborate" at bounding box center [237, 123] width 54 height 12
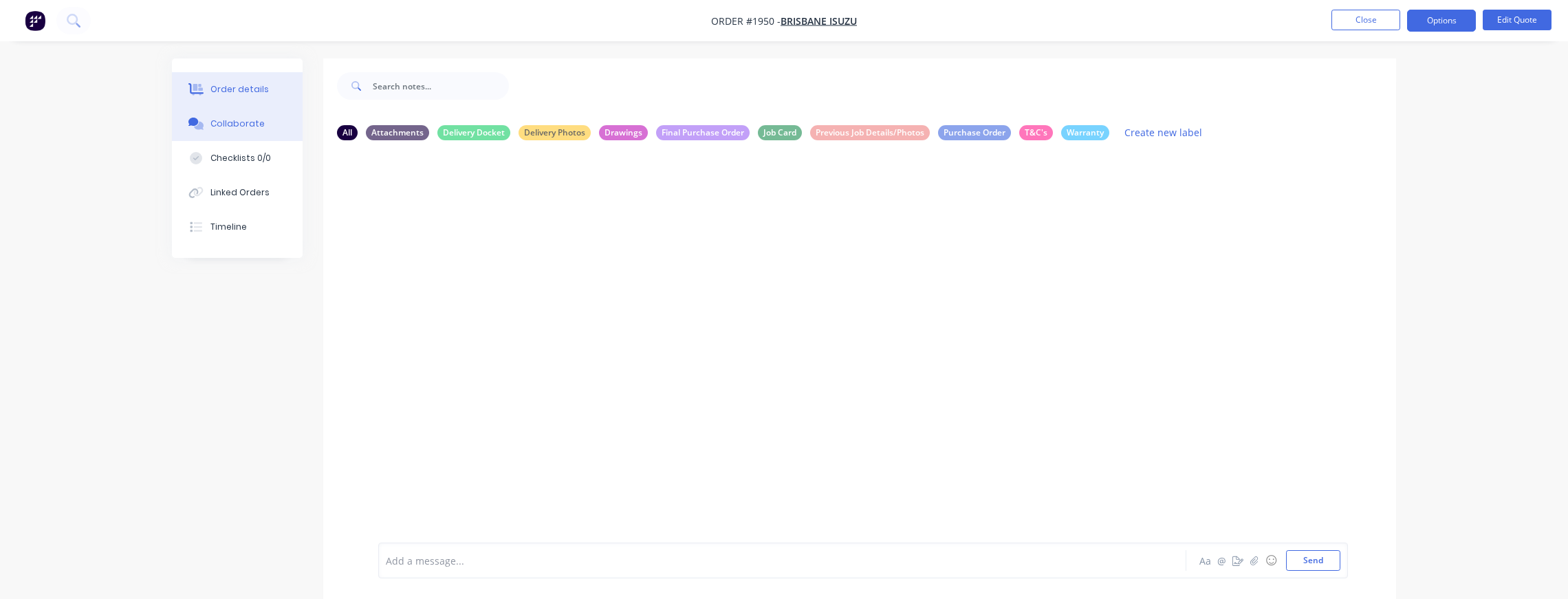
click at [233, 88] on div "Order details" at bounding box center [240, 89] width 58 height 12
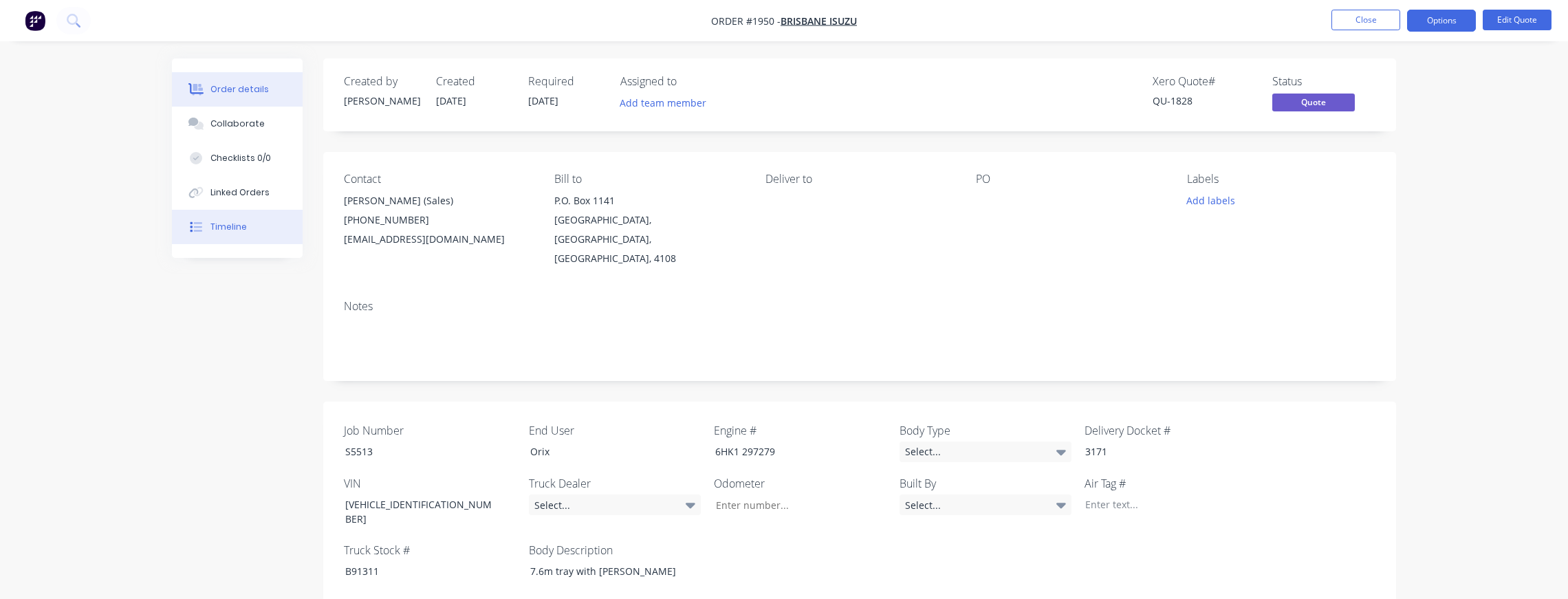
click at [237, 229] on div "Timeline" at bounding box center [229, 226] width 36 height 12
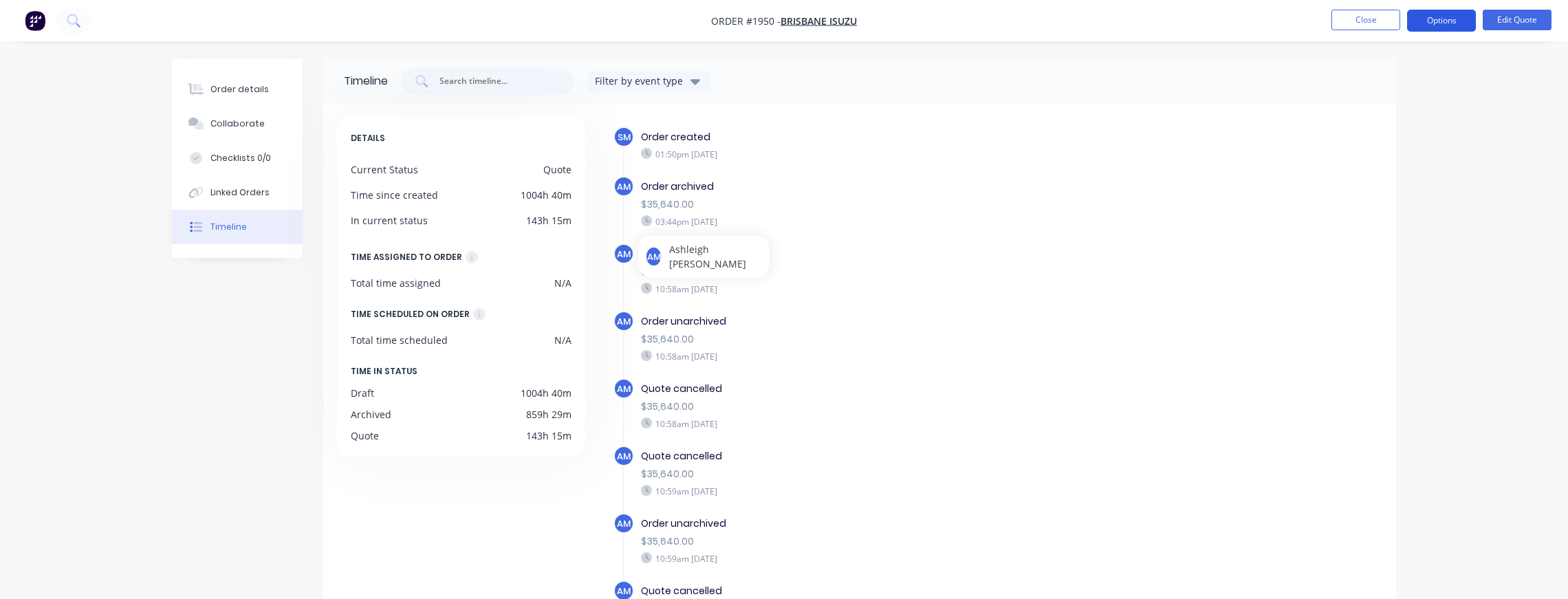
click at [1141, 24] on button "Options" at bounding box center [1441, 20] width 69 height 22
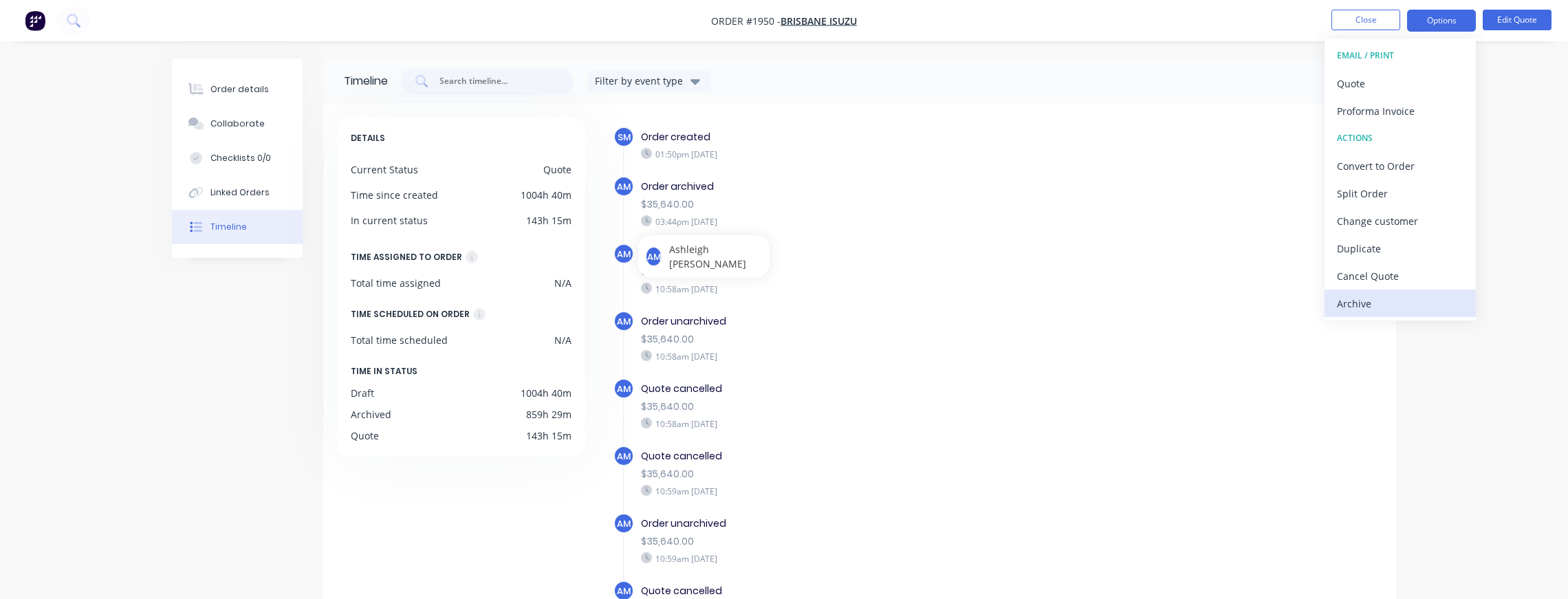
click at [1141, 294] on div "Archive" at bounding box center [1400, 303] width 126 height 20
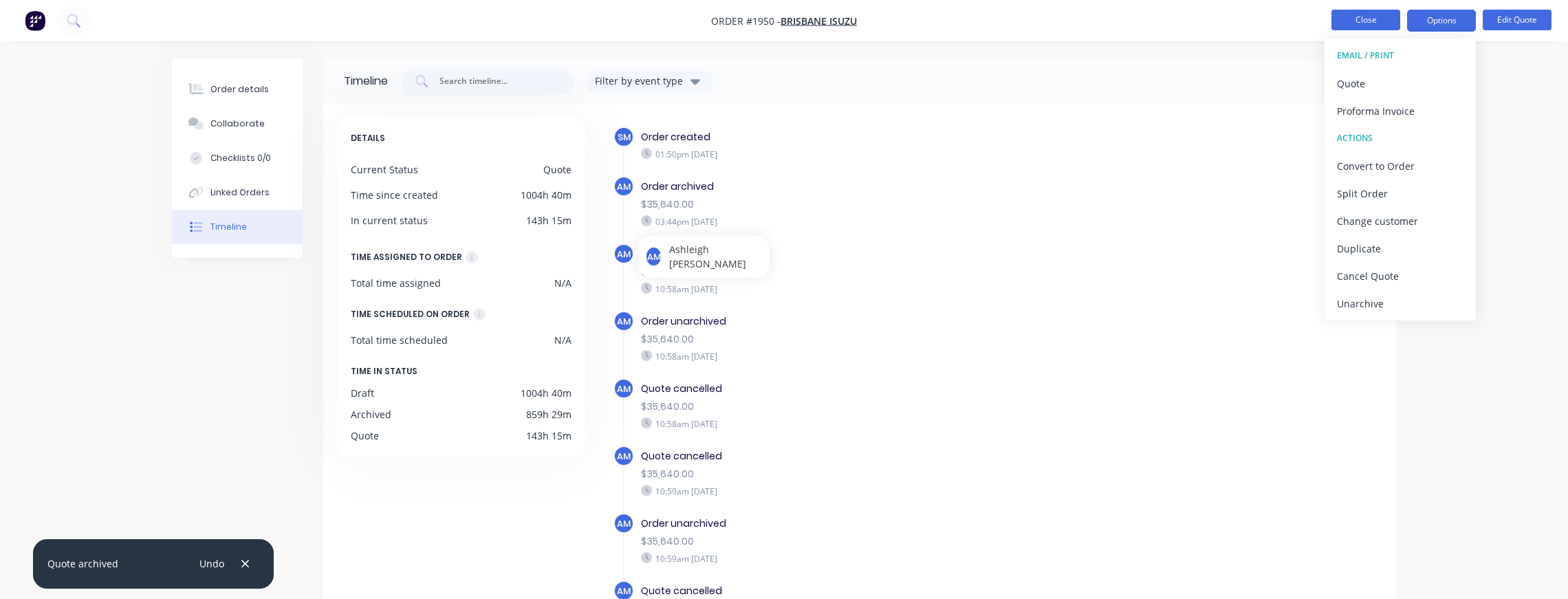
click at [1141, 24] on button "Close" at bounding box center [1365, 19] width 69 height 20
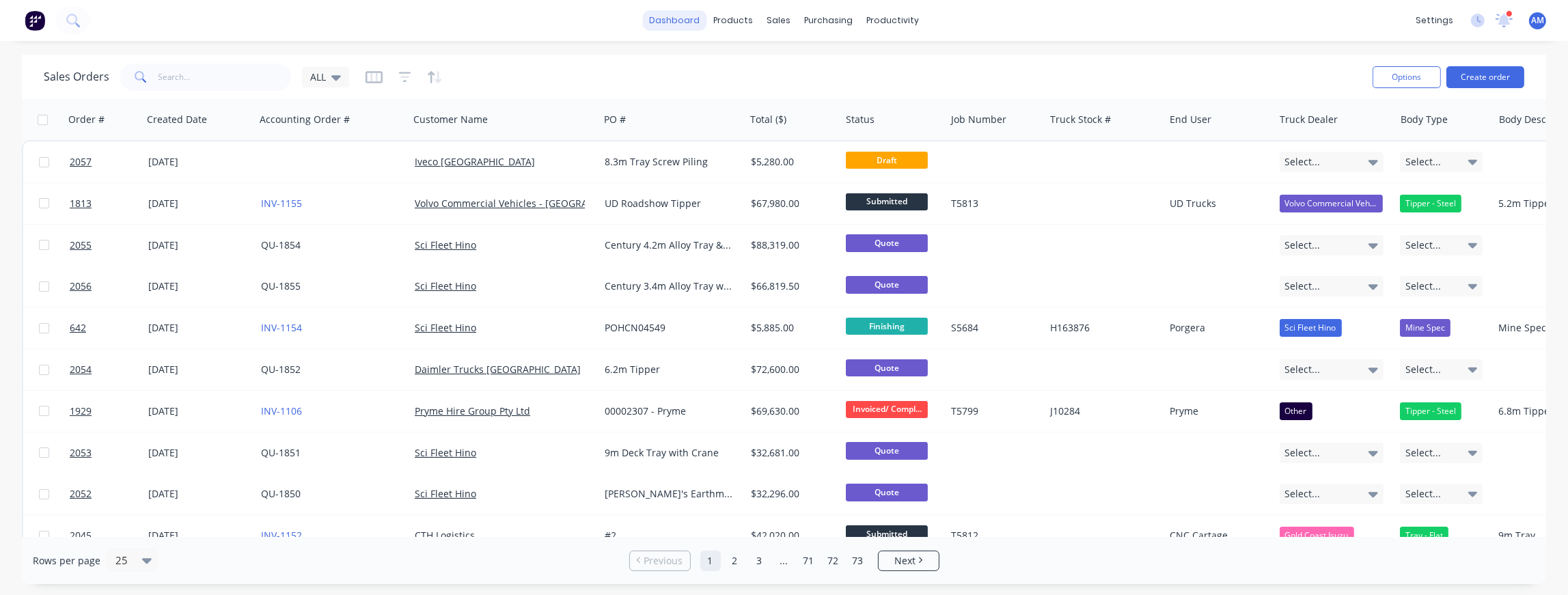
click at [673, 23] on link "dashboard" at bounding box center [675, 20] width 64 height 20
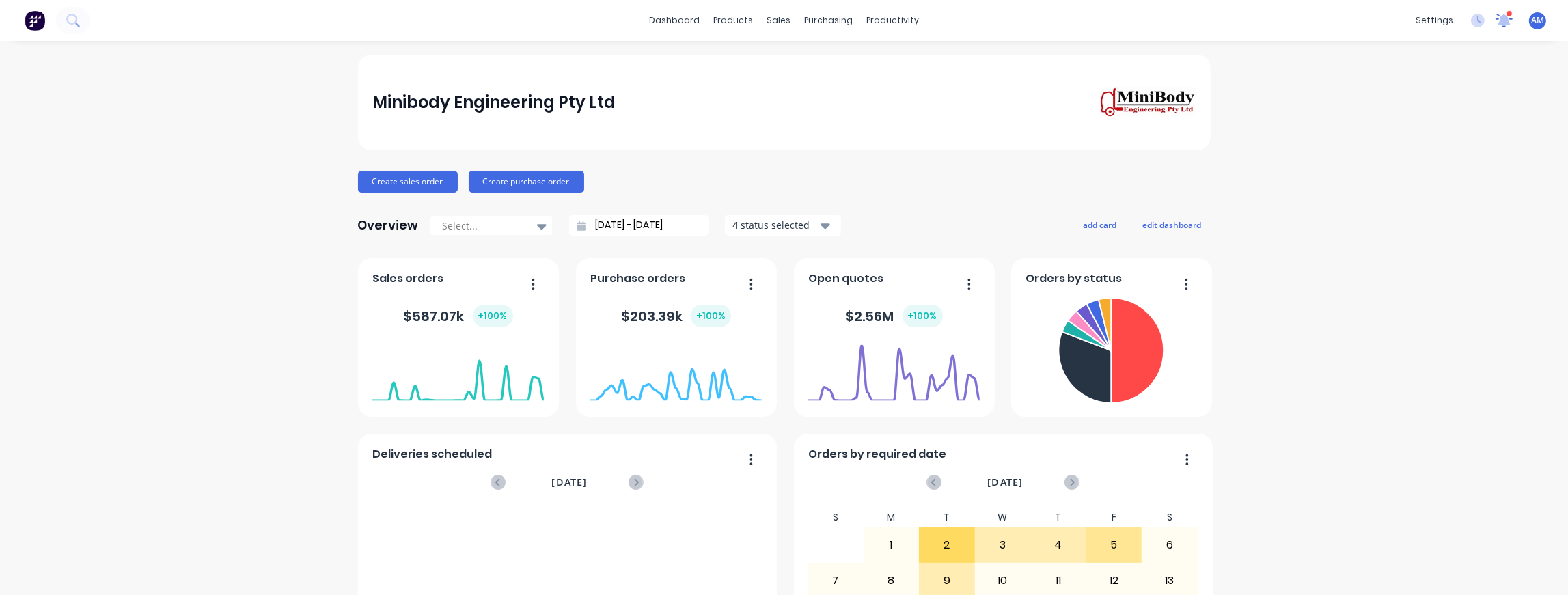
click at [1133, 20] on icon at bounding box center [1504, 19] width 13 height 12
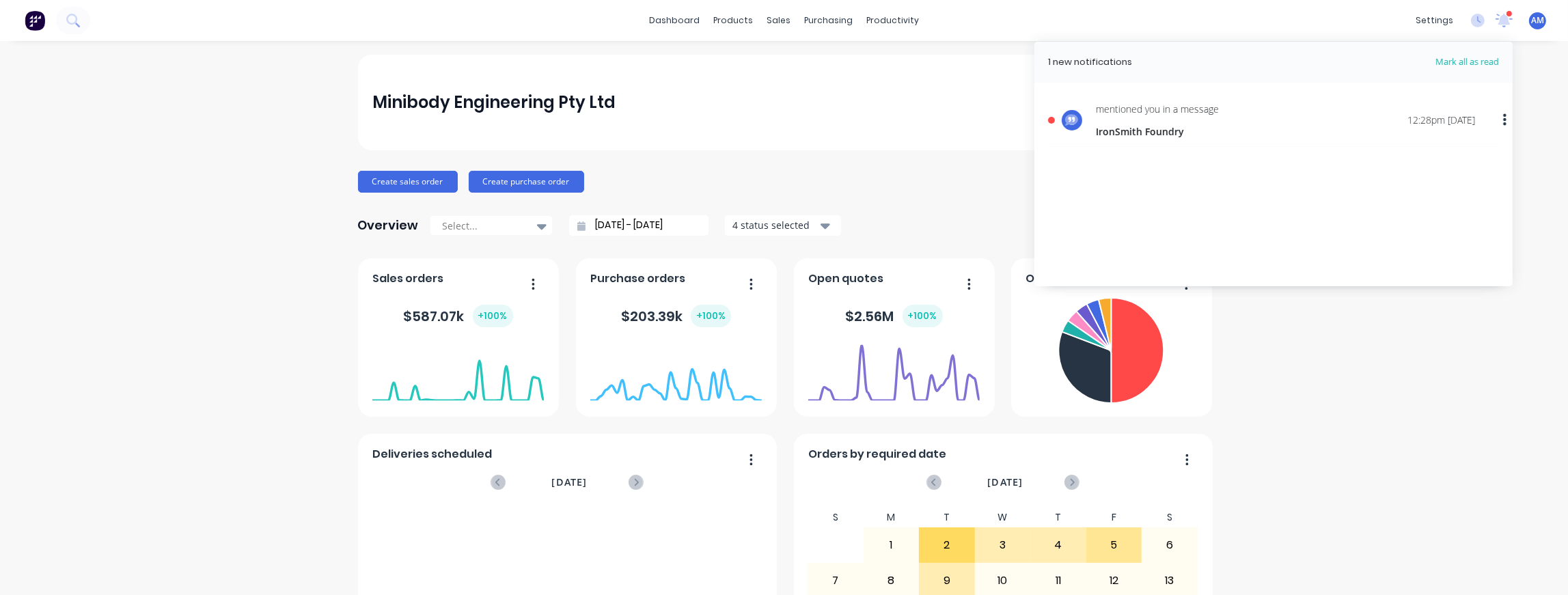
click at [1129, 115] on div "mentioned you in a message" at bounding box center [1157, 109] width 123 height 14
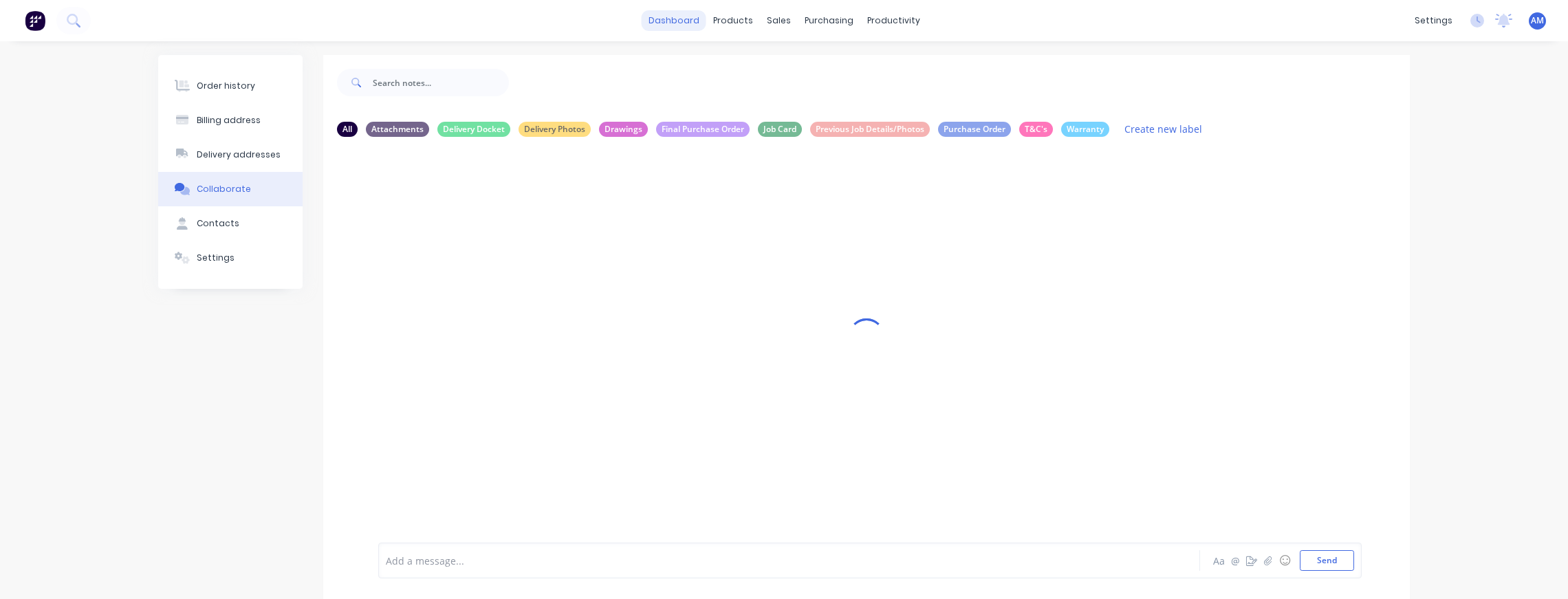
click at [688, 18] on link "dashboard" at bounding box center [674, 20] width 65 height 20
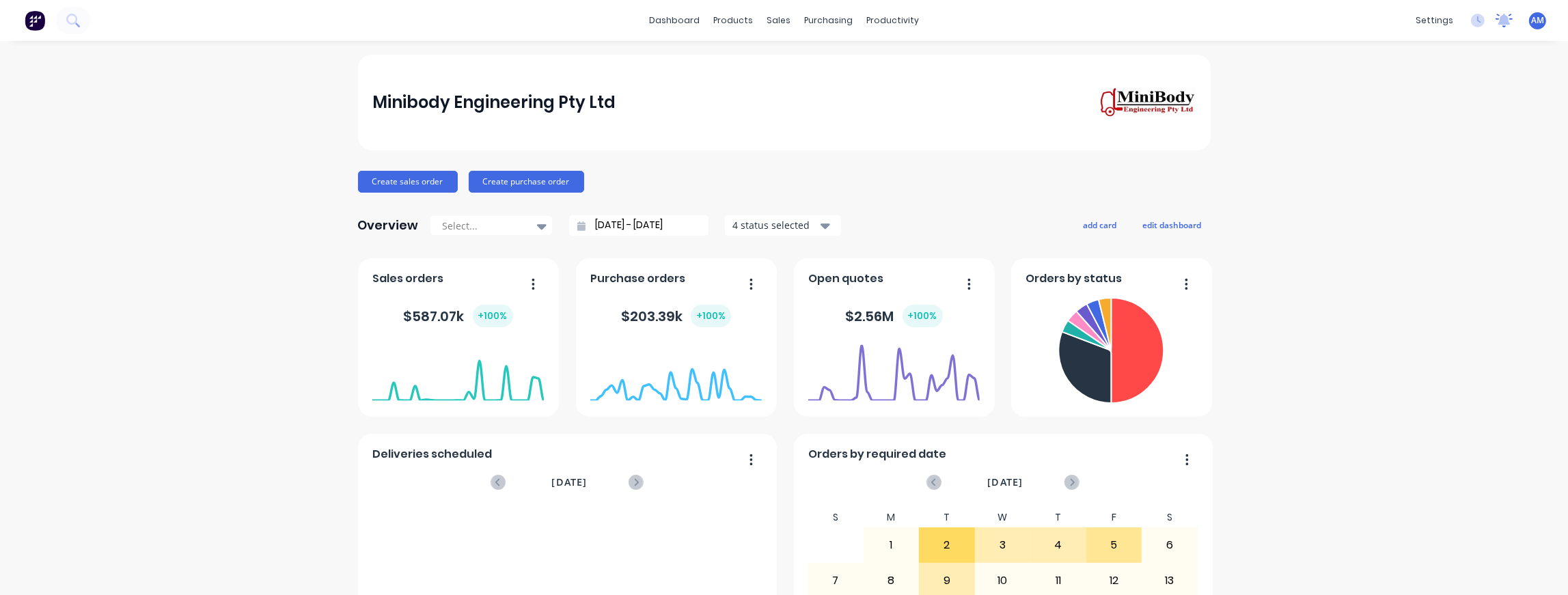
click at [1133, 24] on icon at bounding box center [1504, 19] width 12 height 11
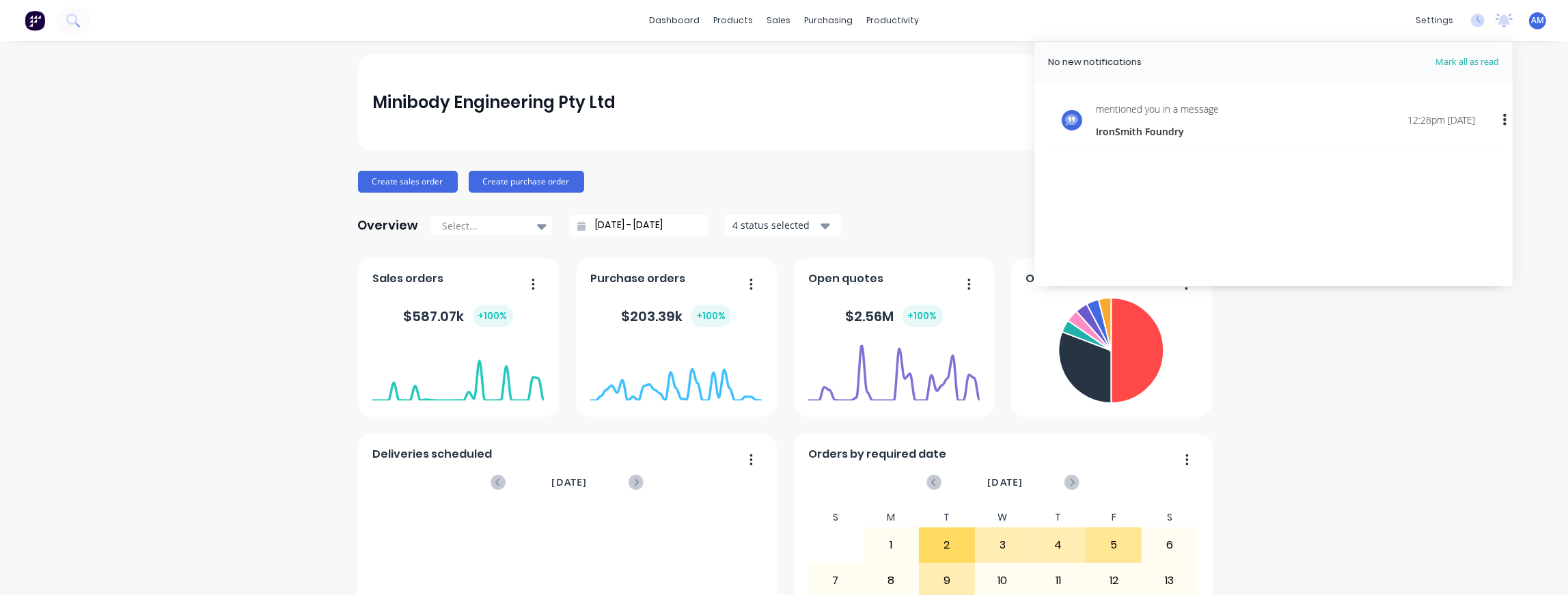
click at [1133, 258] on div "Minibody Engineering Pty Ltd Create sales order Create purchase order Overview …" at bounding box center [784, 411] width 1568 height 713
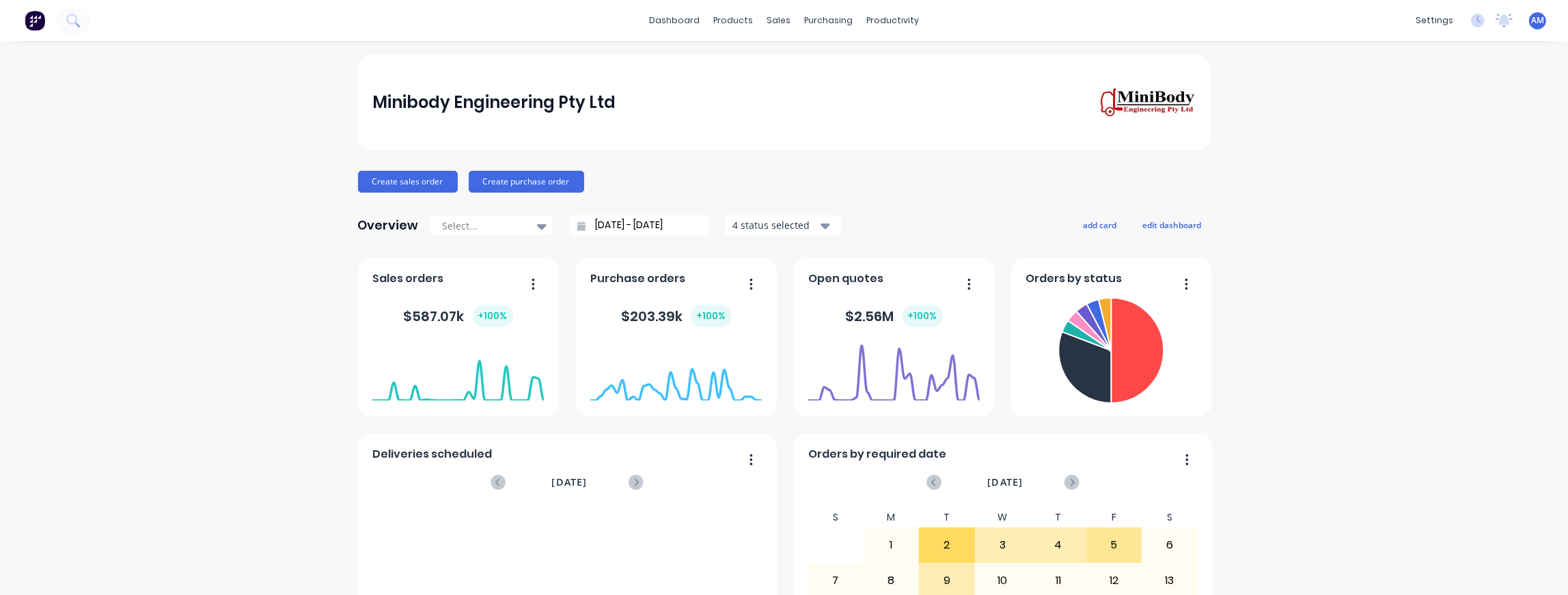
click at [1133, 594] on html "dashboard products sales purchasing productivity dashboard products Product Cat…" at bounding box center [784, 297] width 1568 height 595
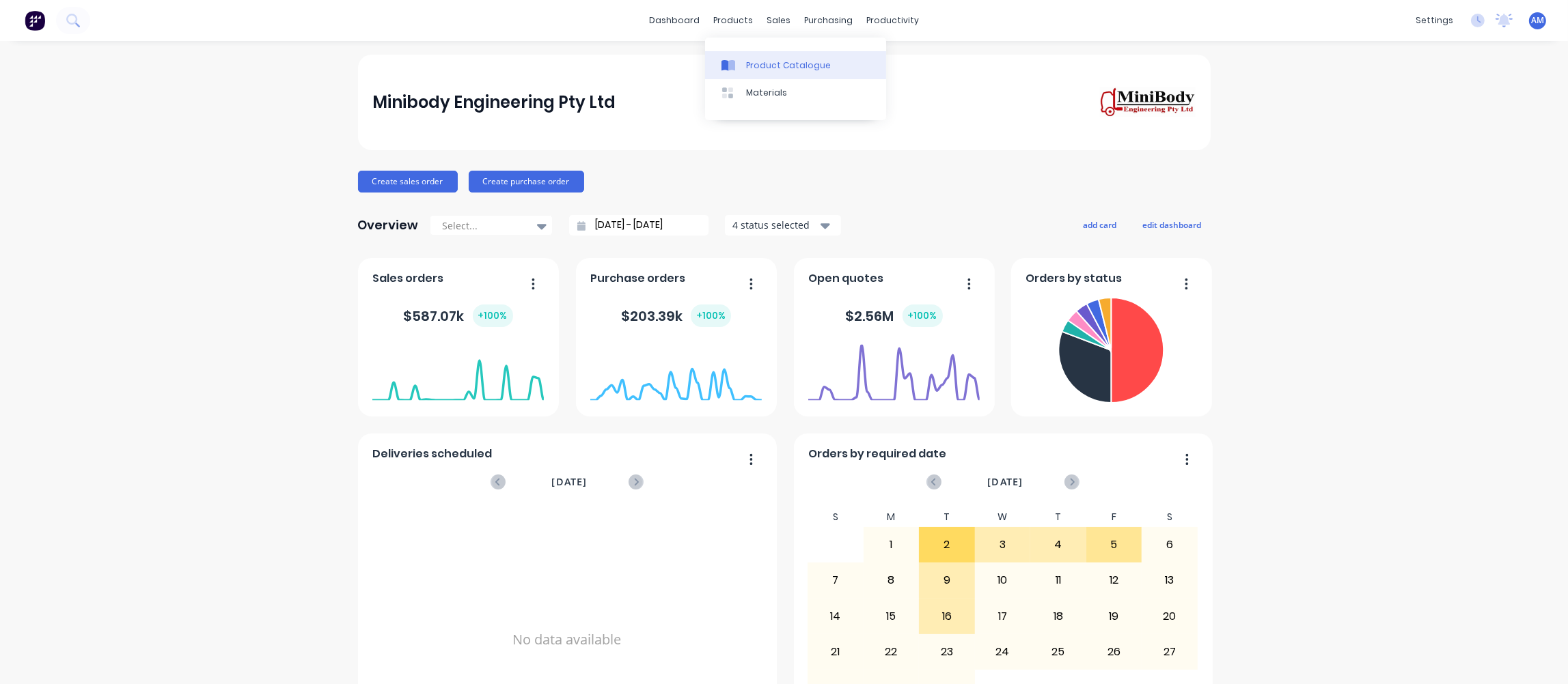
click at [747, 52] on link "Product Catalogue" at bounding box center [795, 65] width 181 height 27
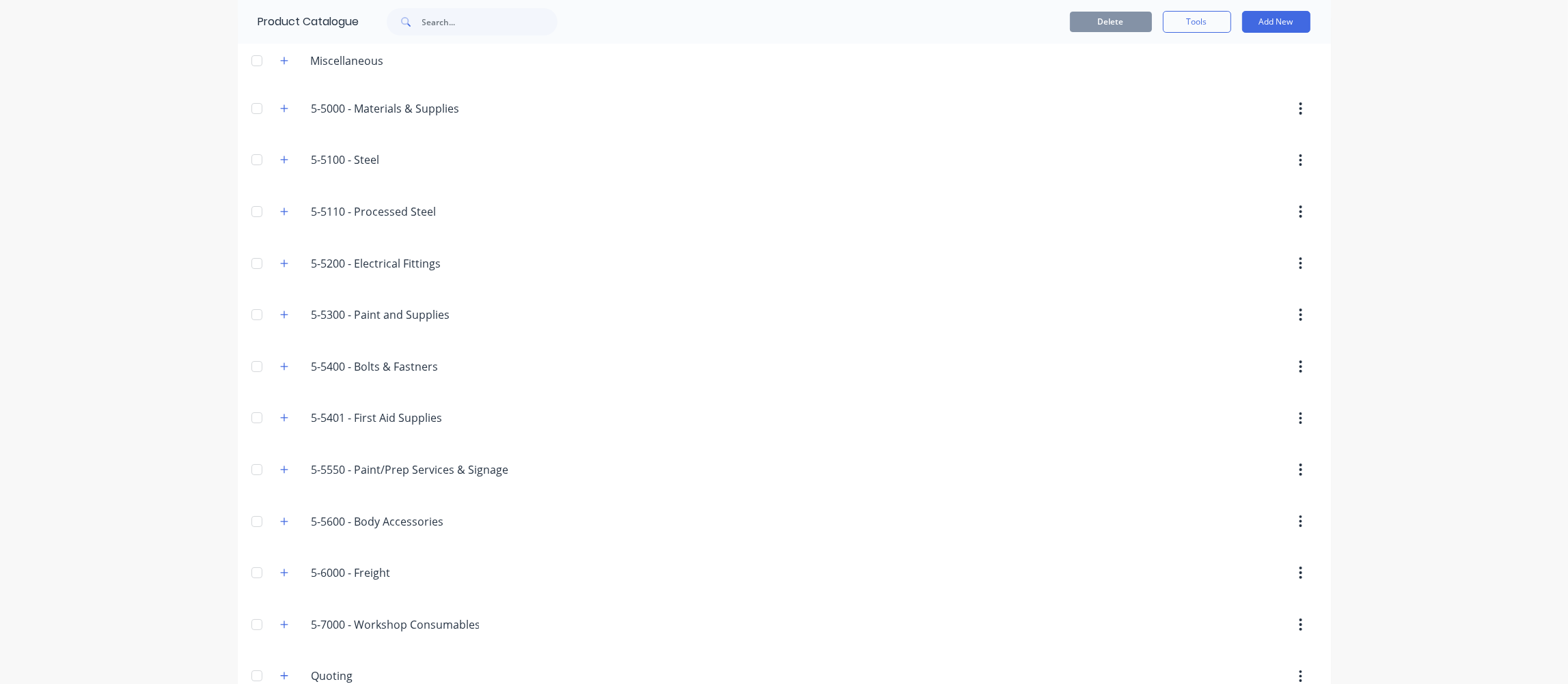
scroll to position [139, 0]
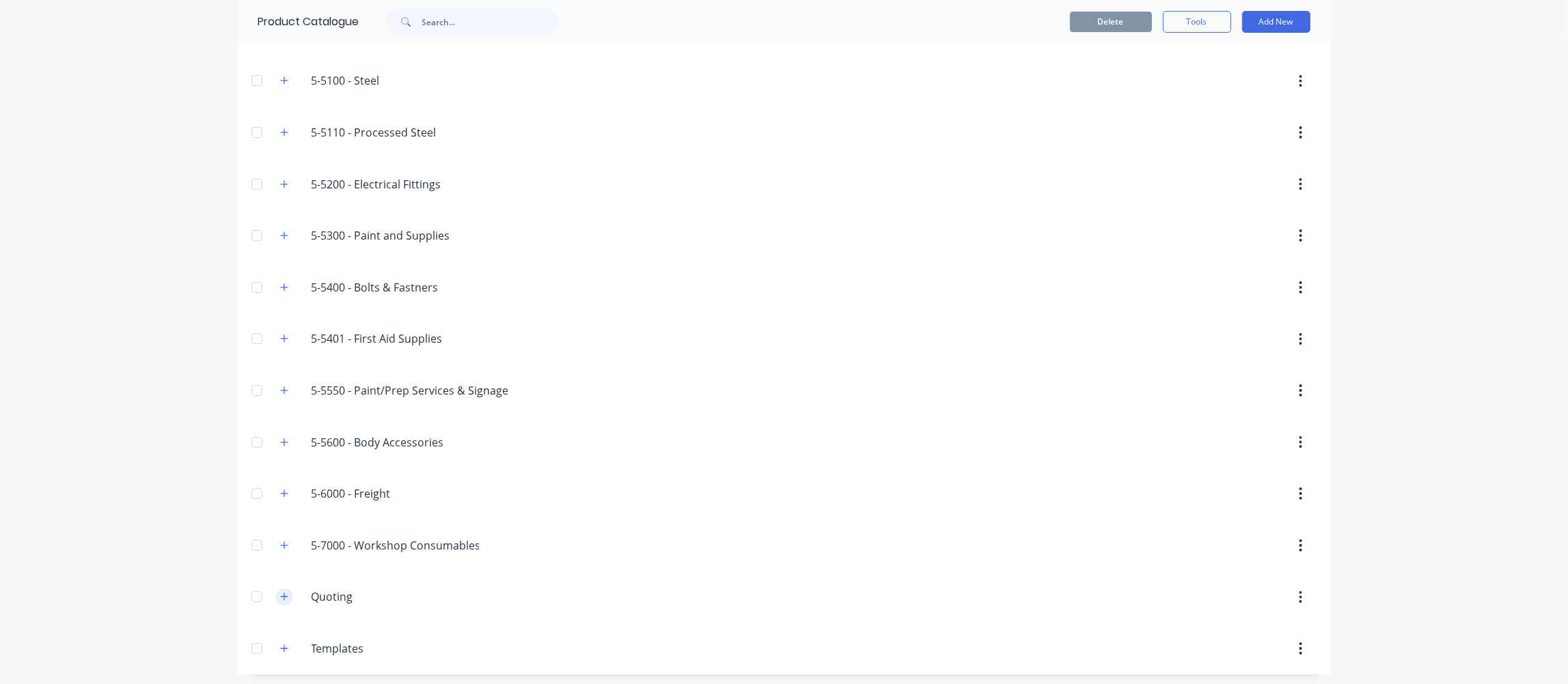
click at [280, 594] on icon "button" at bounding box center [284, 597] width 8 height 10
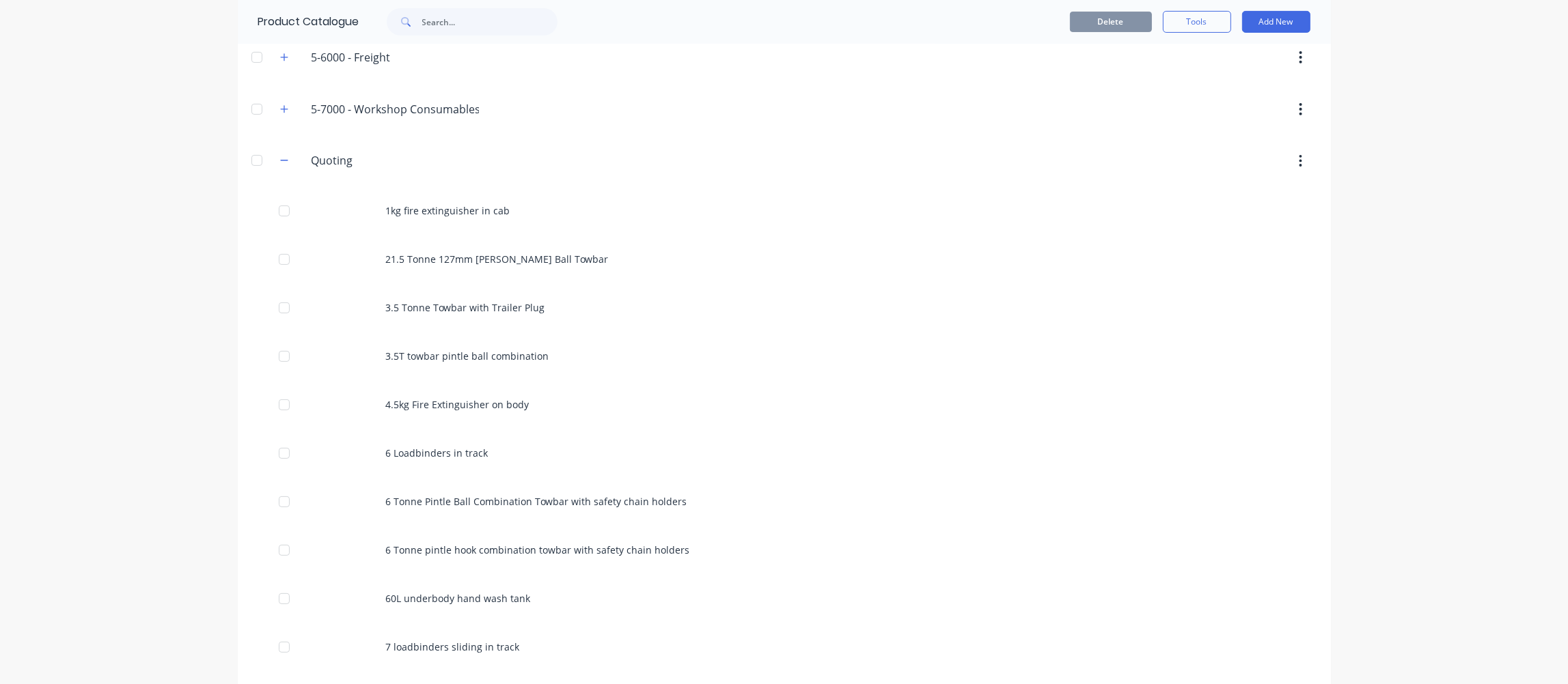
scroll to position [549, 0]
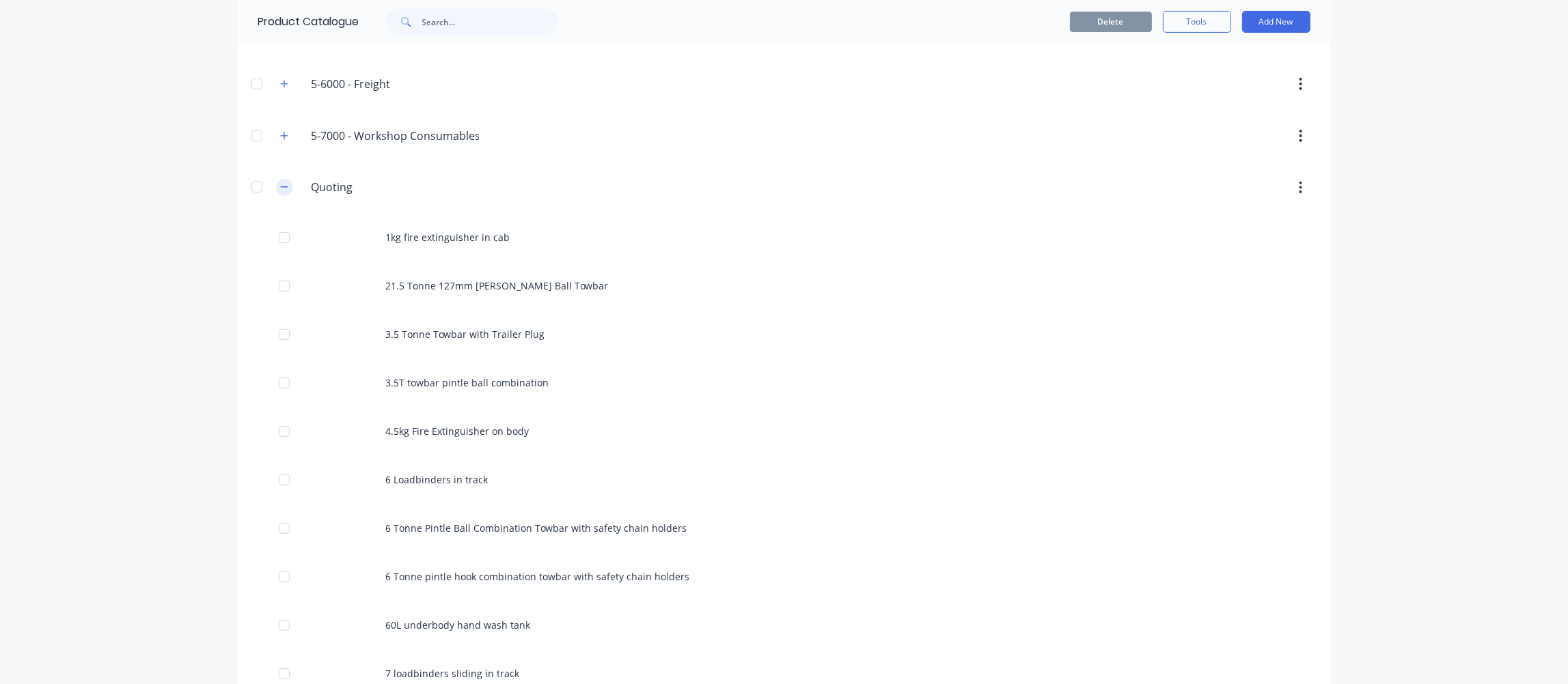
click at [280, 187] on icon "button" at bounding box center [284, 187] width 8 height 10
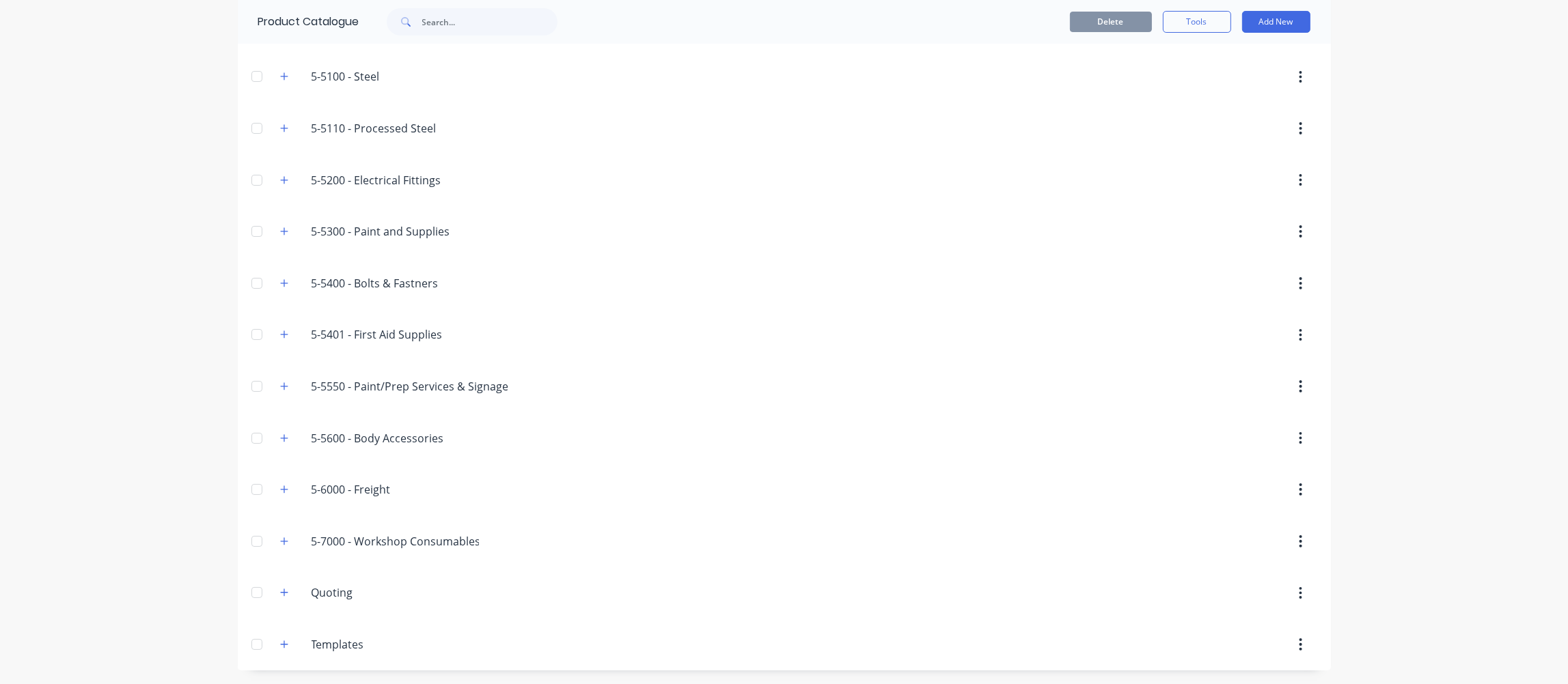
scroll to position [139, 0]
click at [280, 594] on icon "button" at bounding box center [284, 649] width 8 height 10
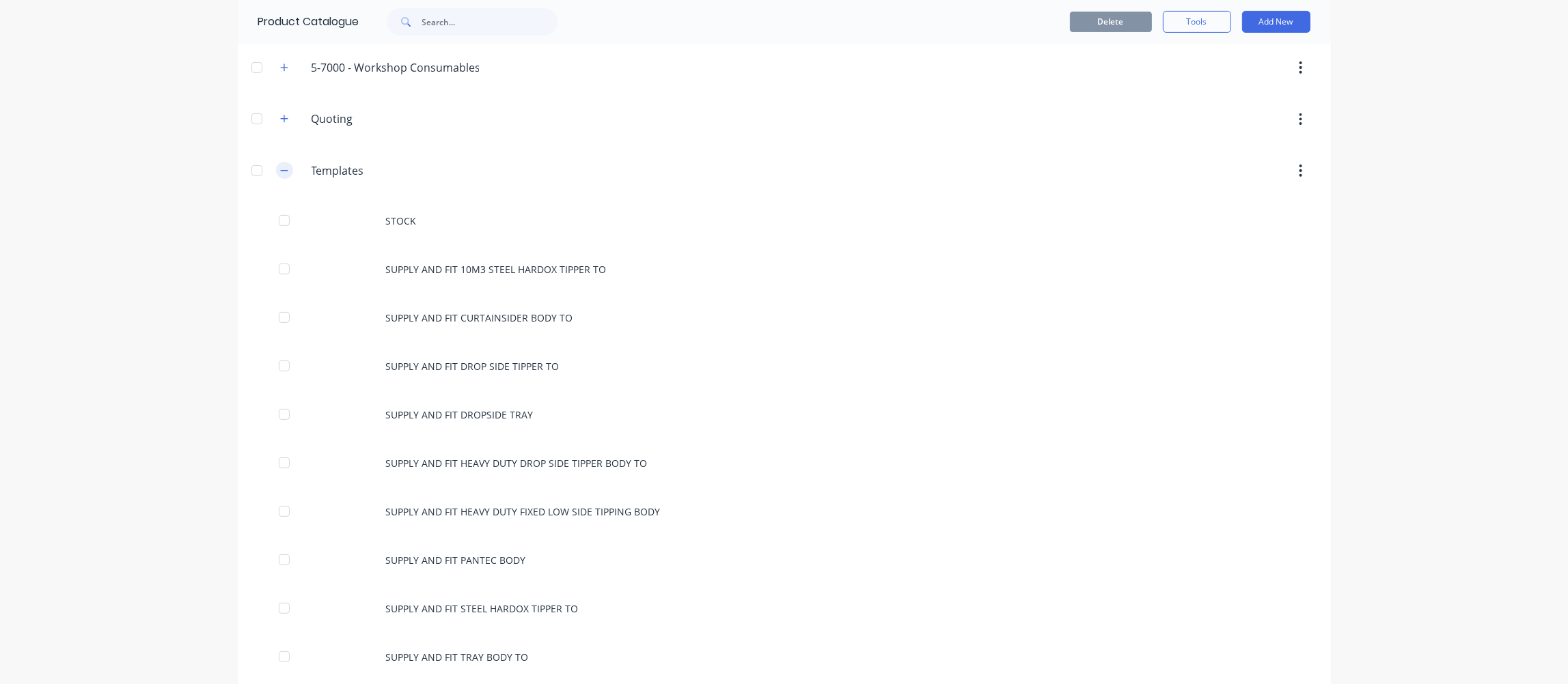
scroll to position [673, 0]
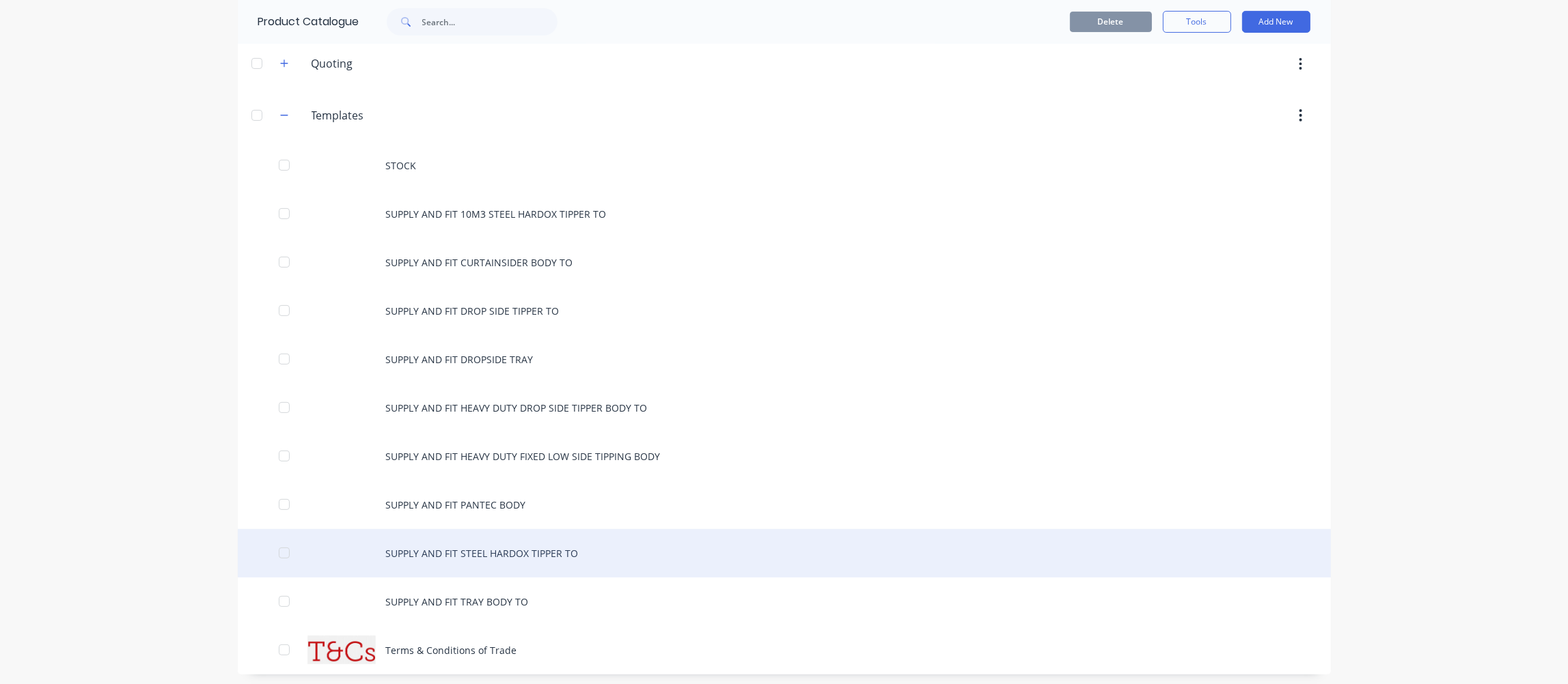
click at [545, 557] on div "SUPPLY AND FIT STEEL HARDOX TIPPER TO" at bounding box center [784, 554] width 1093 height 48
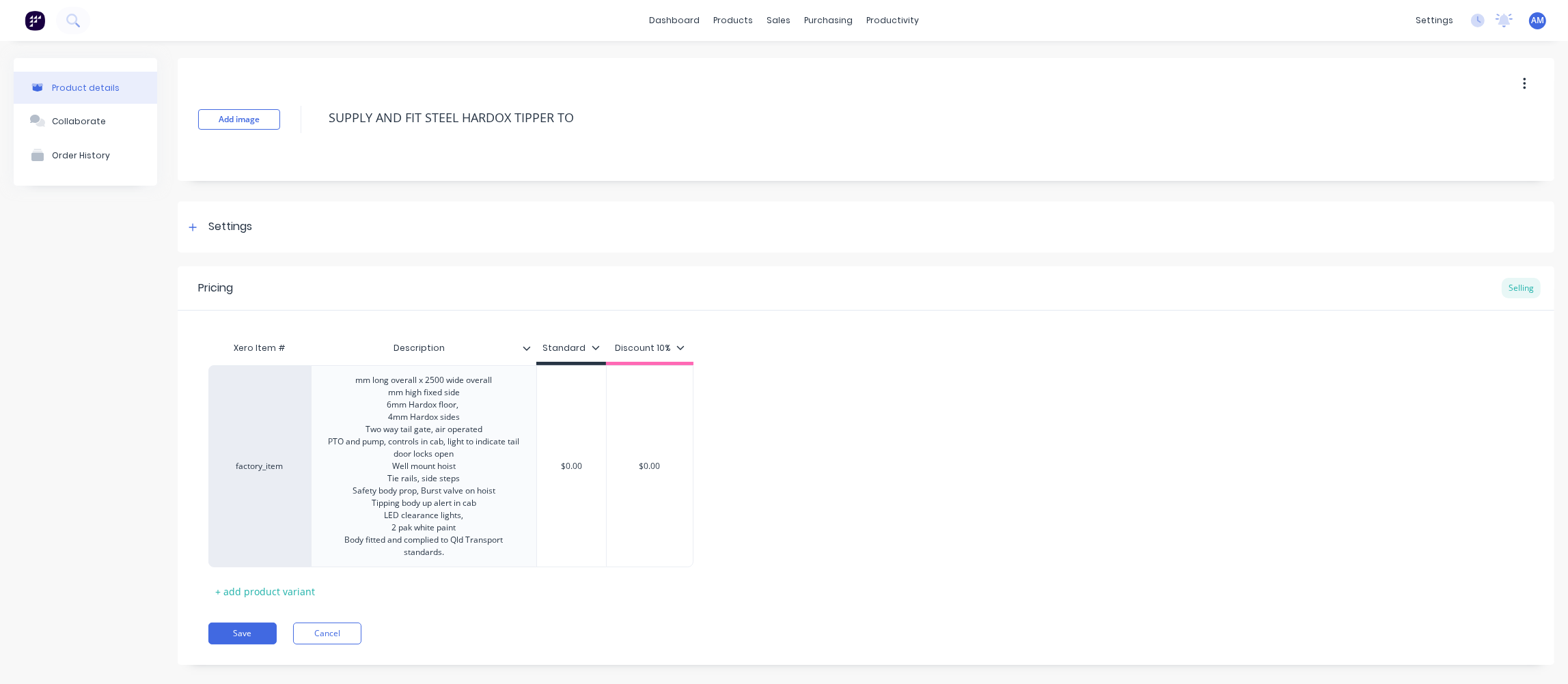
type textarea "x"
